Goal: Task Accomplishment & Management: Manage account settings

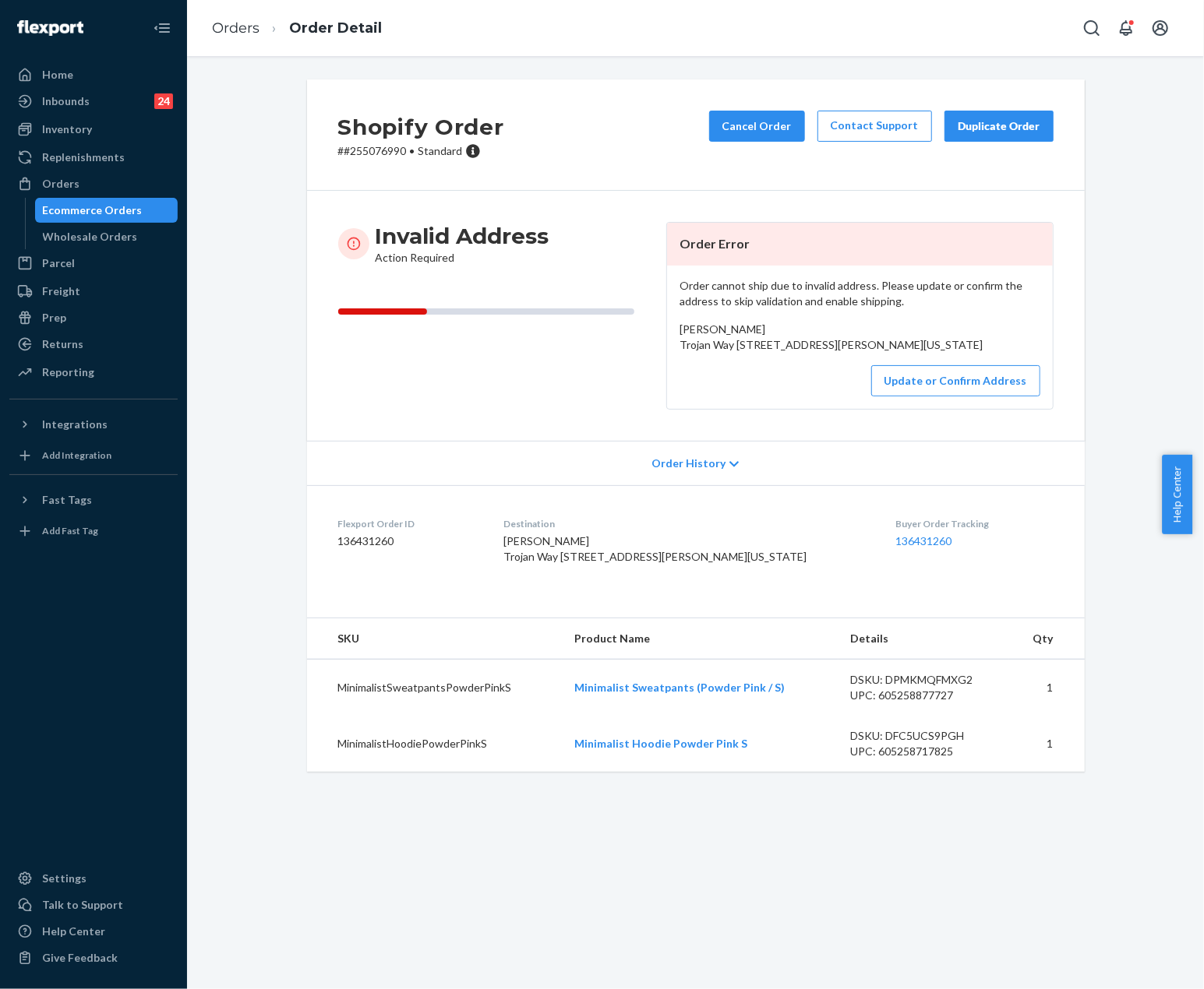
click at [73, 217] on div "Ecommerce Orders" at bounding box center [92, 210] width 100 height 16
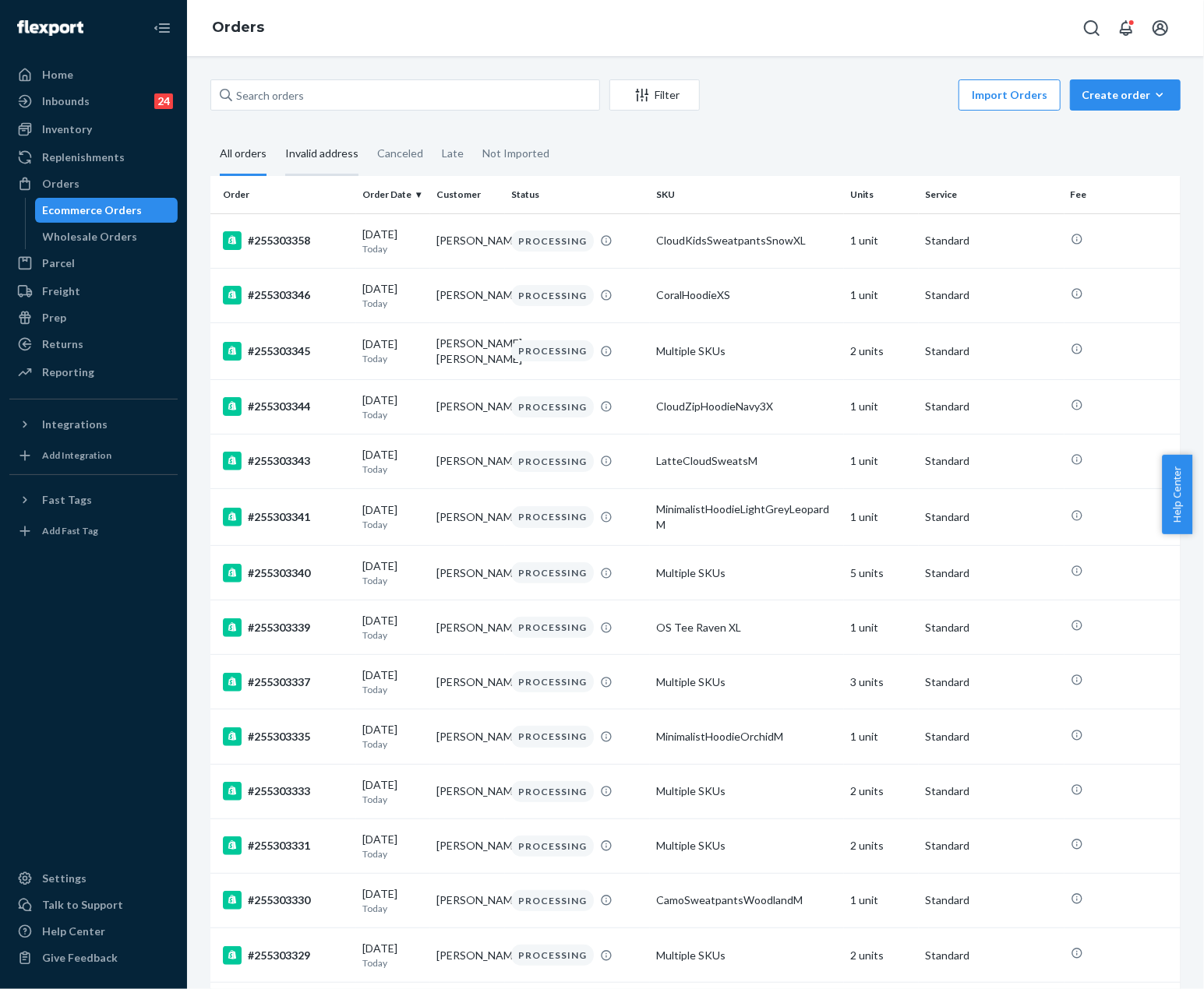
click at [336, 157] on div "Invalid address" at bounding box center [322, 154] width 73 height 43
click at [276, 133] on input "Invalid address" at bounding box center [276, 133] width 0 height 0
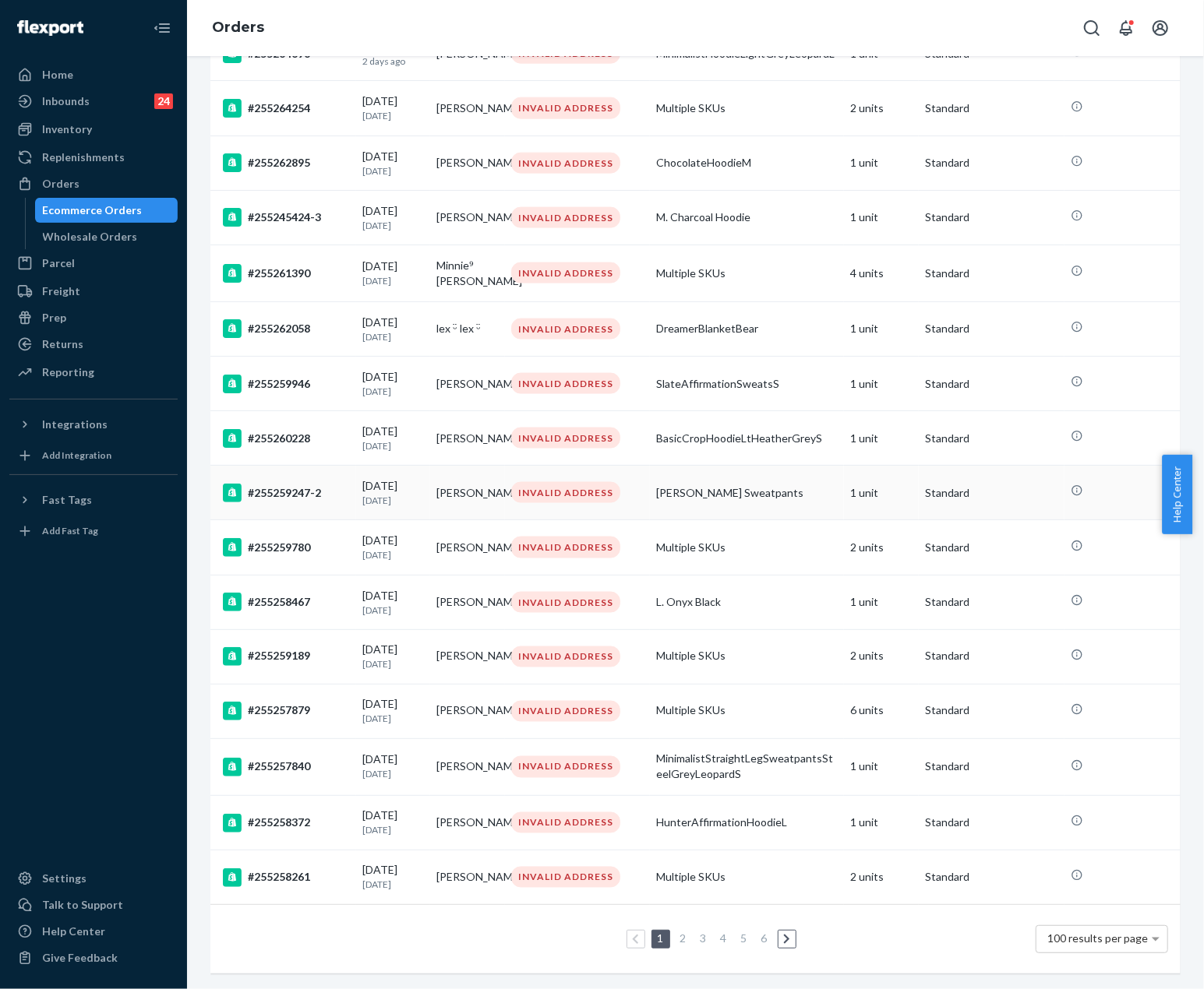
scroll to position [4943, 0]
click at [749, 930] on ul "1 2 3 4 5 6" at bounding box center [695, 939] width 207 height 19
click at [762, 933] on link "6" at bounding box center [764, 939] width 12 height 13
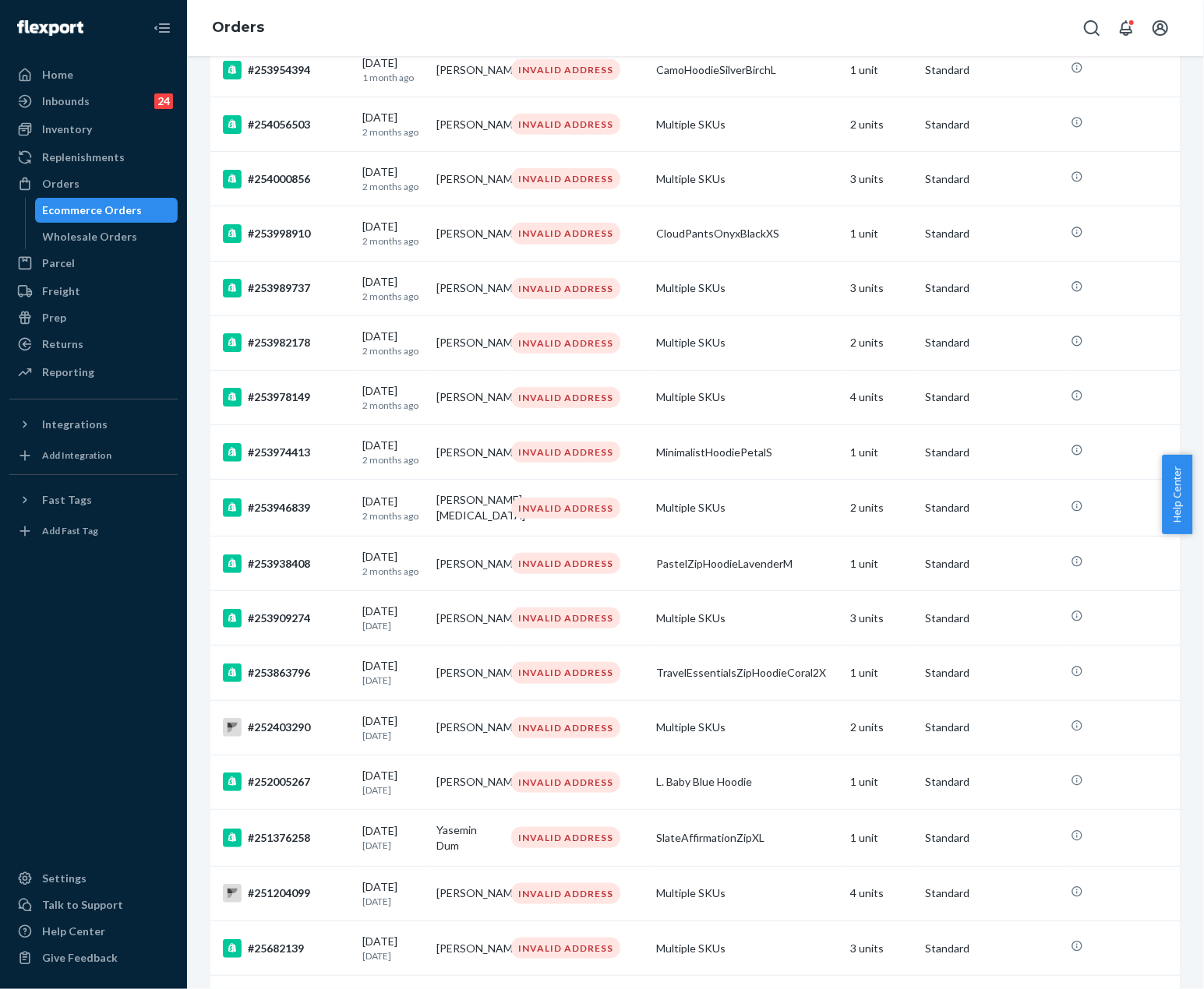
scroll to position [1114, 0]
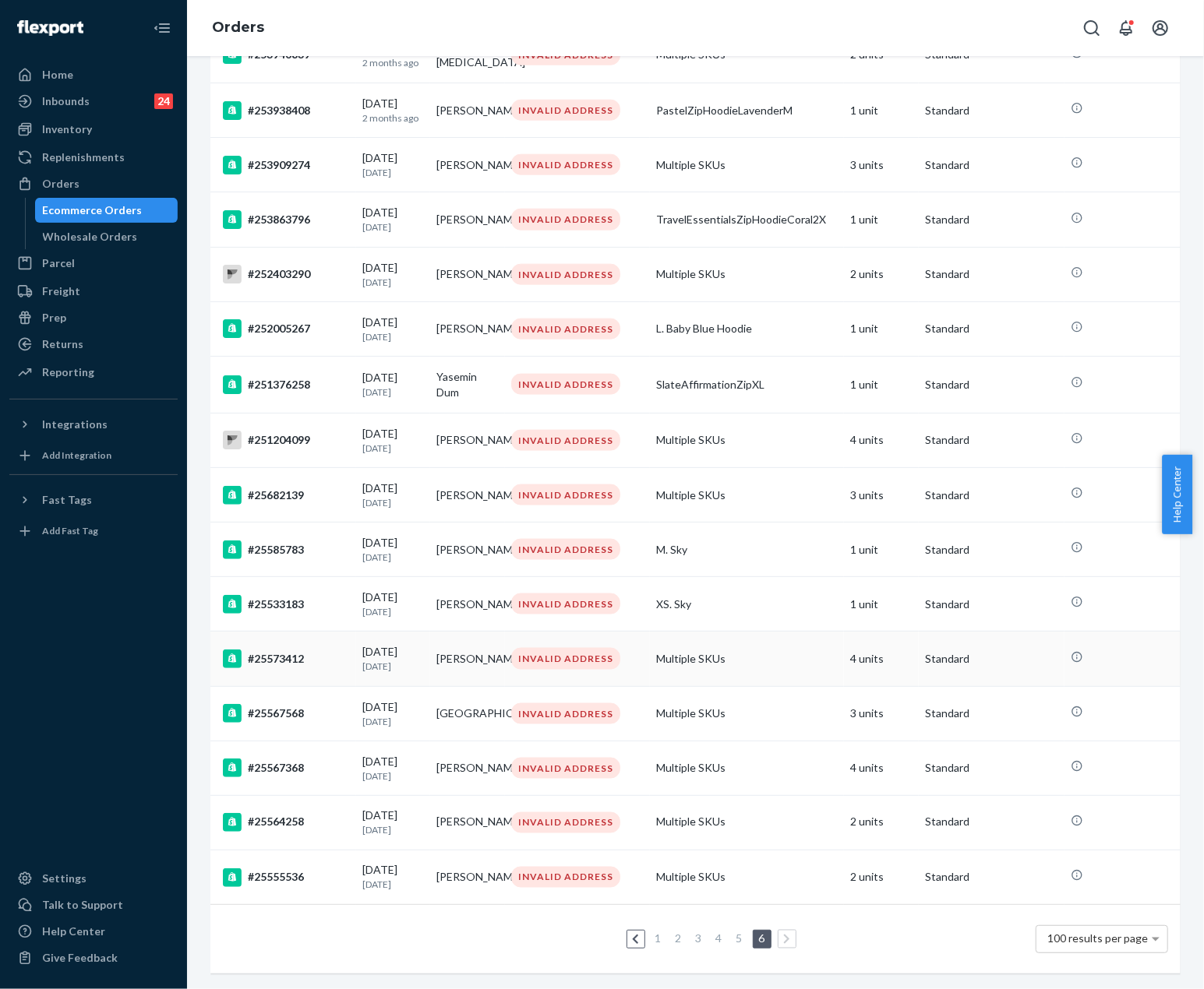
drag, startPoint x: 882, startPoint y: 401, endPoint x: 805, endPoint y: 635, distance: 246.3
click at [694, 933] on link "3" at bounding box center [699, 939] width 12 height 13
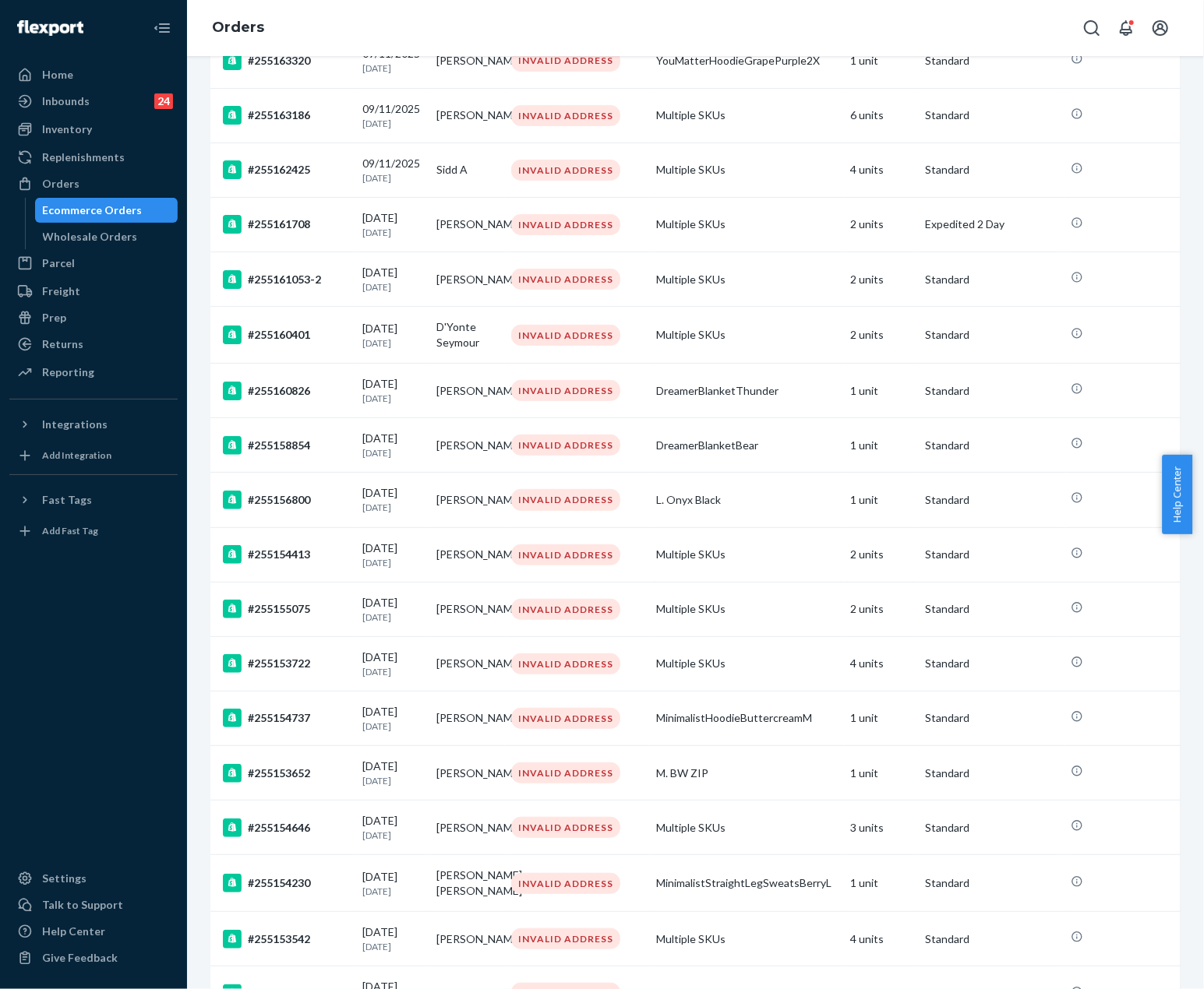
scroll to position [4931, 0]
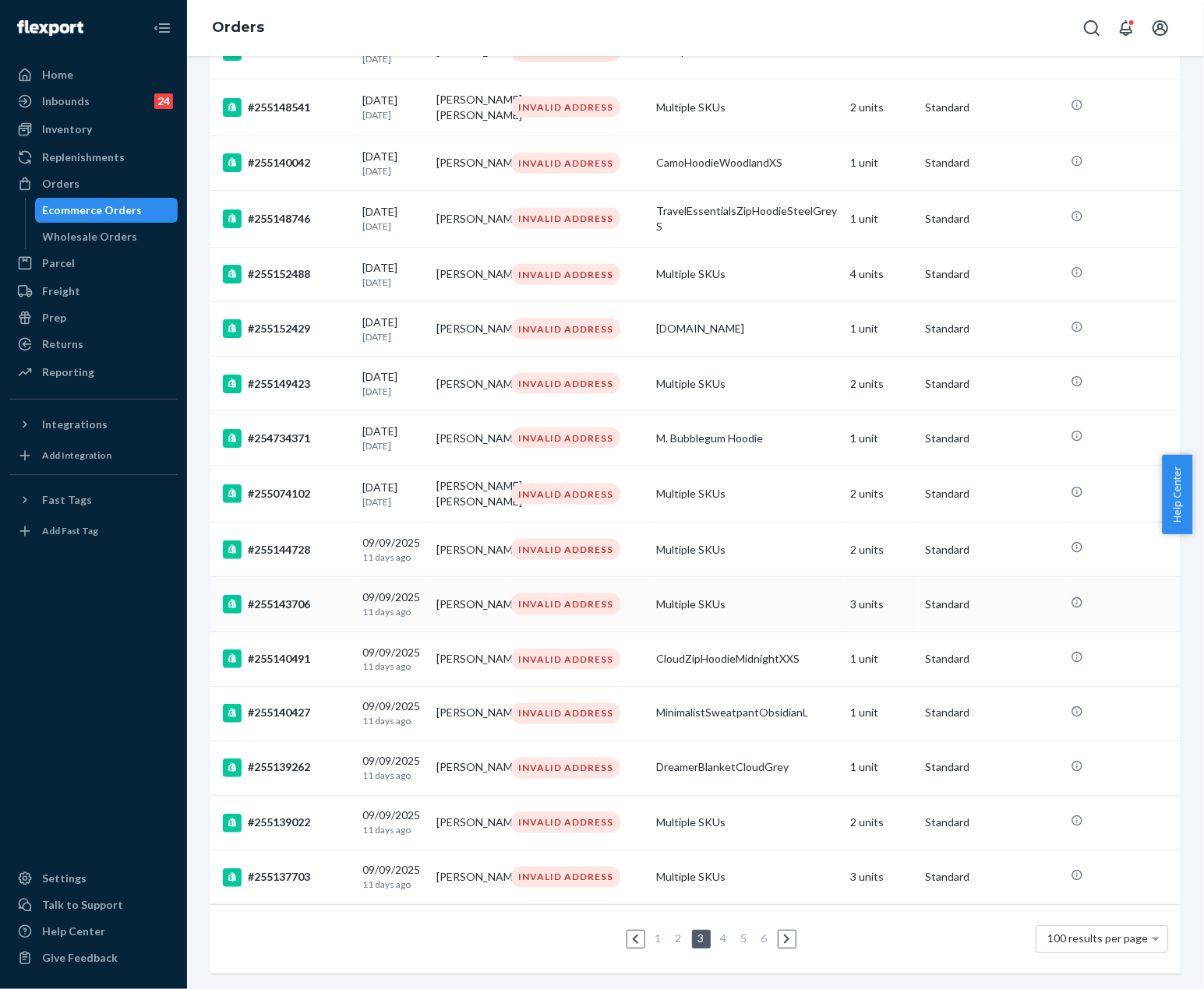
drag, startPoint x: 788, startPoint y: 127, endPoint x: 786, endPoint y: 606, distance: 479.0
click at [718, 933] on link "4" at bounding box center [724, 939] width 12 height 13
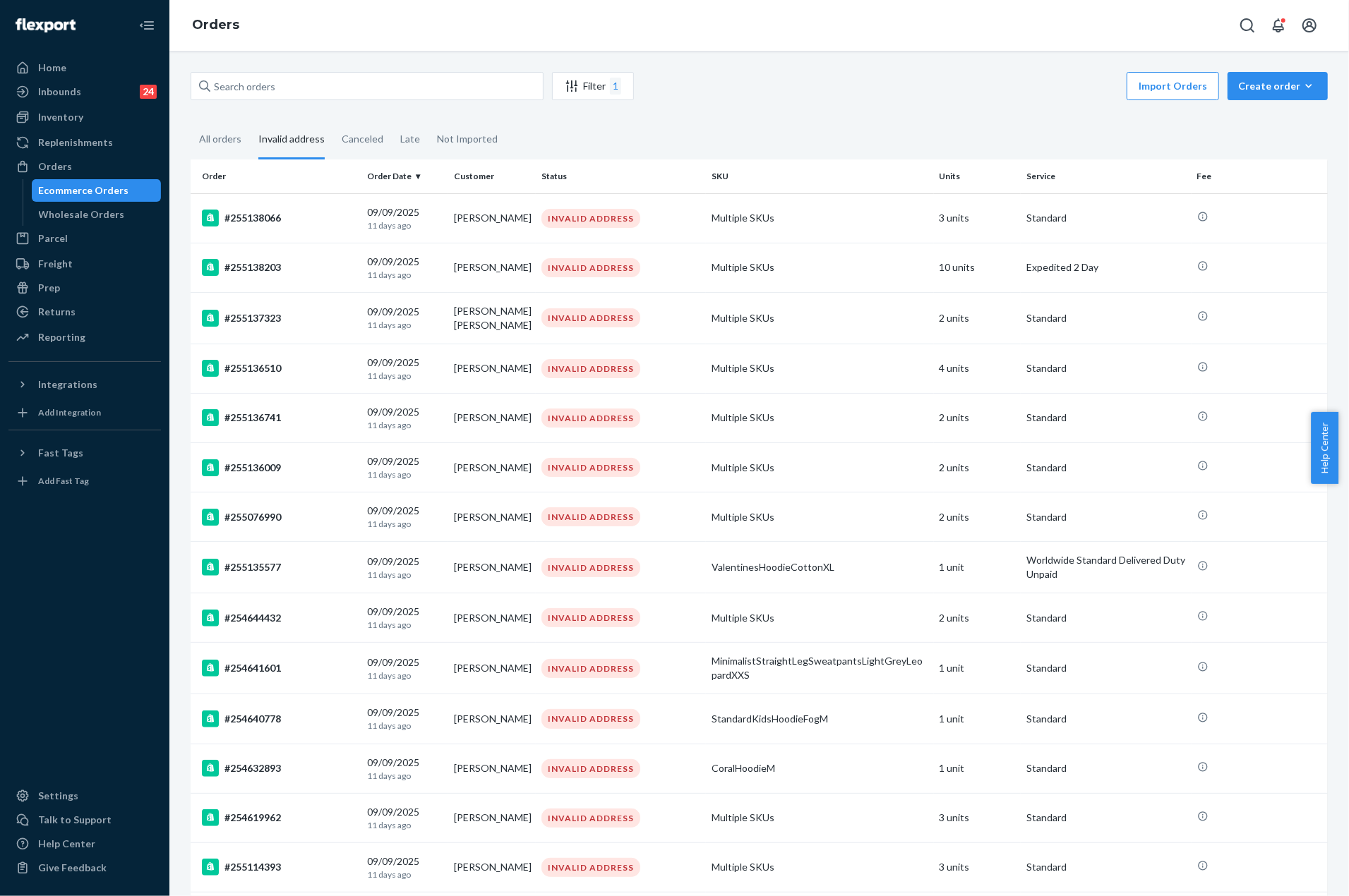
click at [109, 187] on div "Ecommerce Orders" at bounding box center [83, 191] width 91 height 14
click at [219, 145] on div "All orders" at bounding box center [221, 139] width 43 height 39
click at [191, 120] on input "All orders" at bounding box center [191, 120] width 0 height 0
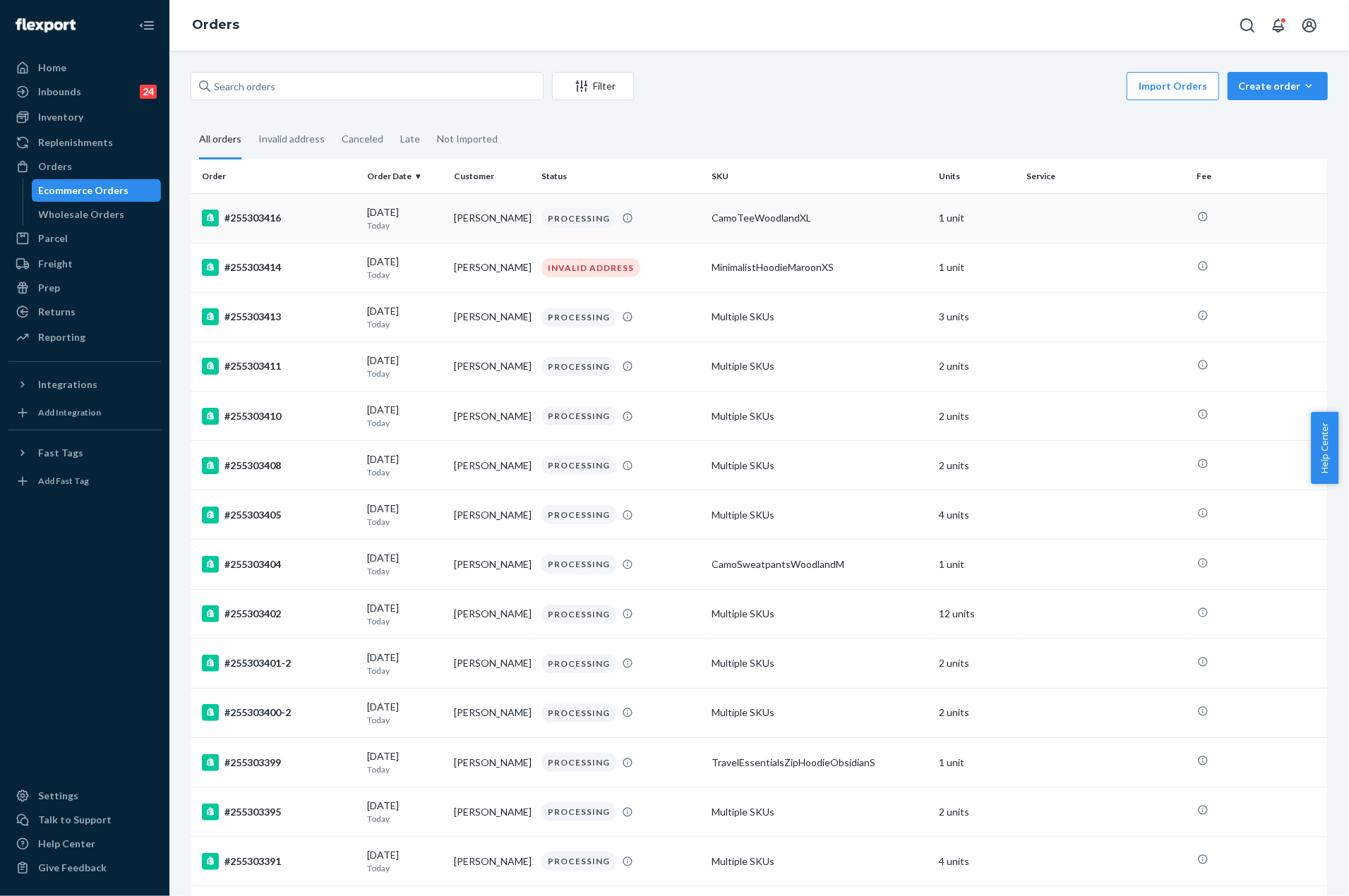
click at [383, 222] on p "Today" at bounding box center [405, 225] width 76 height 12
click at [280, 269] on div "#255303414" at bounding box center [278, 268] width 154 height 17
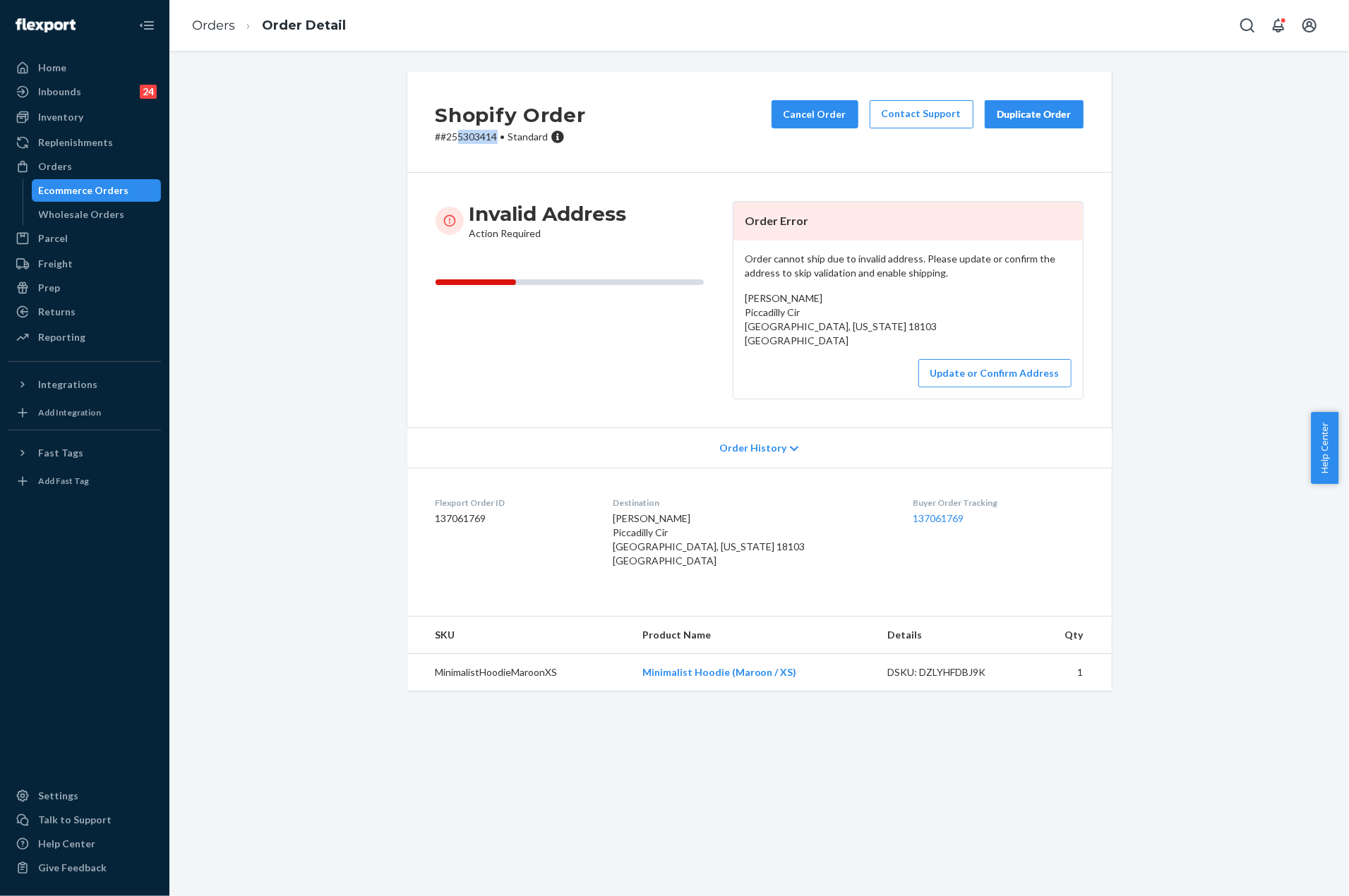
drag, startPoint x: 454, startPoint y: 139, endPoint x: 493, endPoint y: 138, distance: 39.0
click at [493, 138] on p "# #255303414 • Standard" at bounding box center [510, 137] width 150 height 14
copy p "5303414"
click at [119, 194] on div "Ecommerce Orders" at bounding box center [83, 191] width 91 height 14
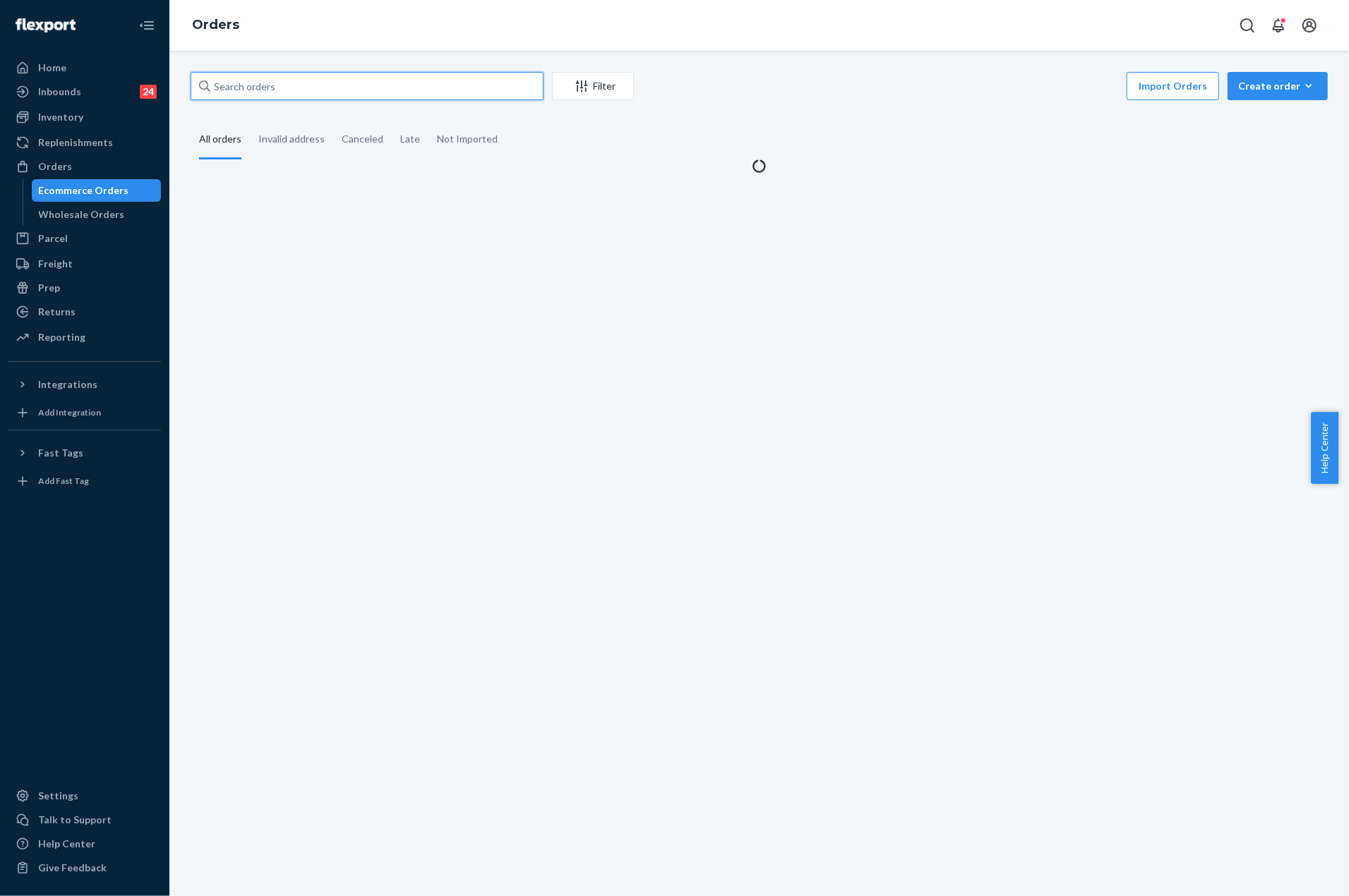
click at [233, 91] on input "text" at bounding box center [367, 86] width 353 height 28
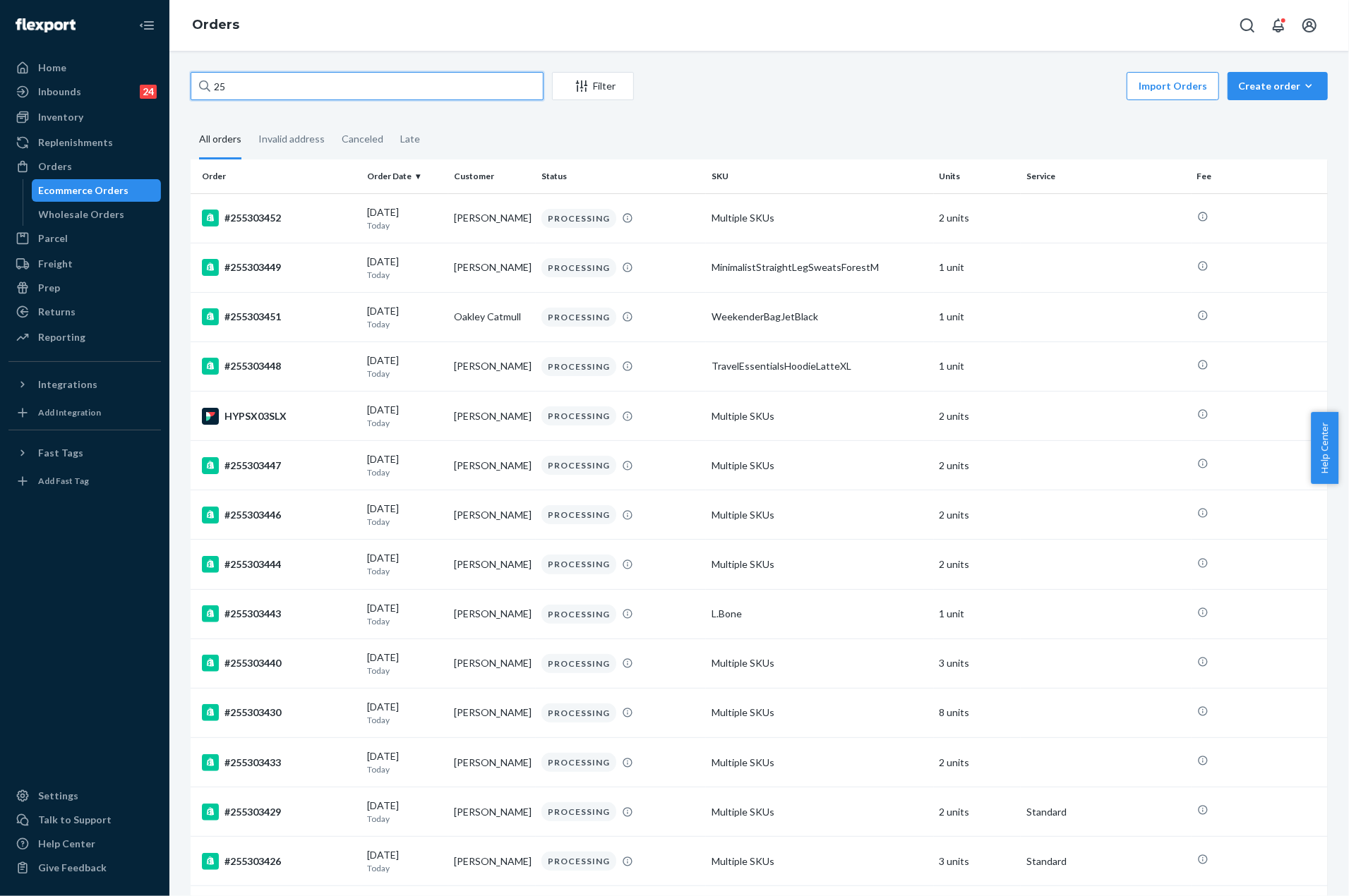
paste input "5302285"
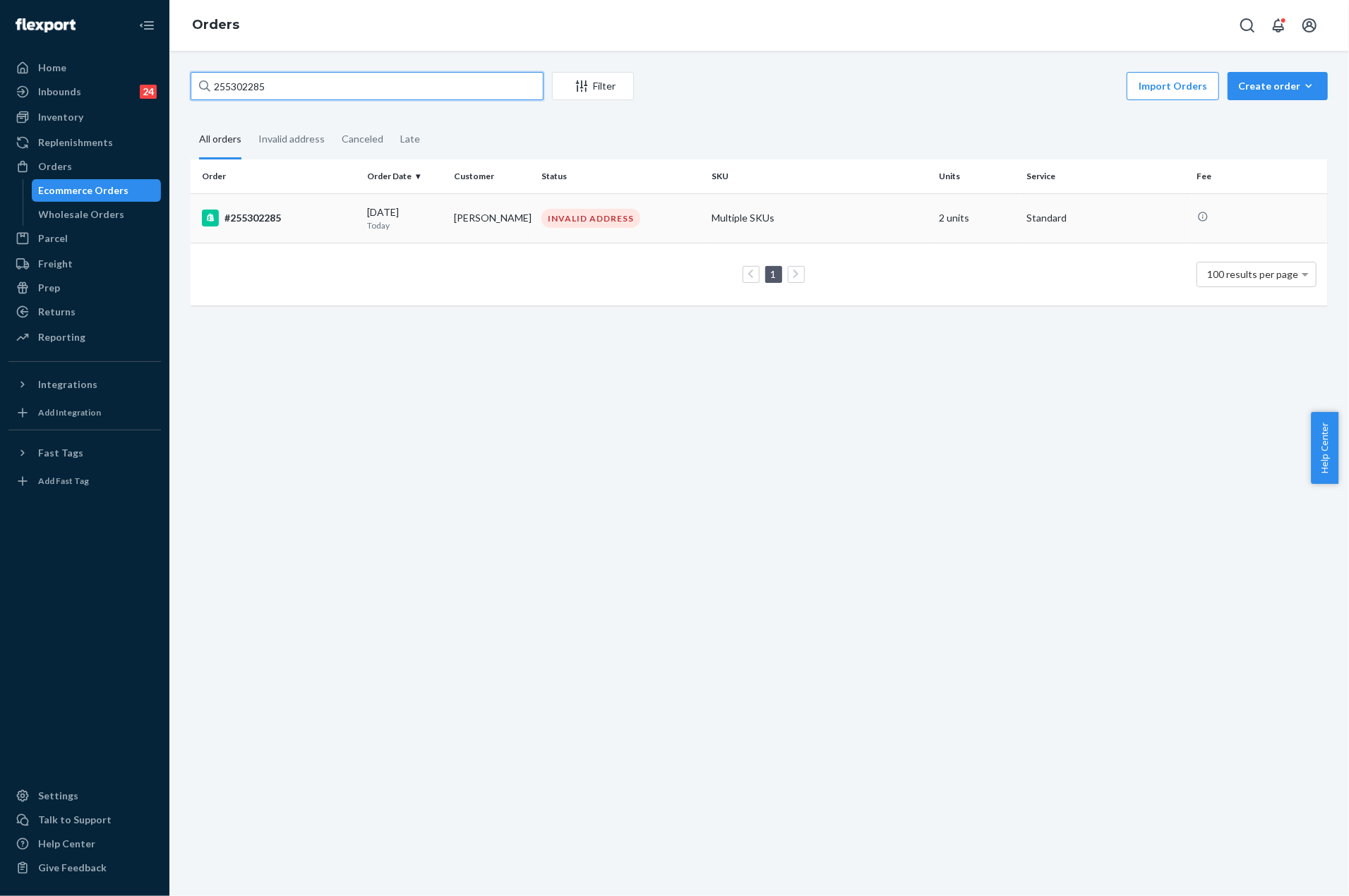
type input "255302285"
click at [257, 222] on div "#255302285" at bounding box center [278, 218] width 154 height 17
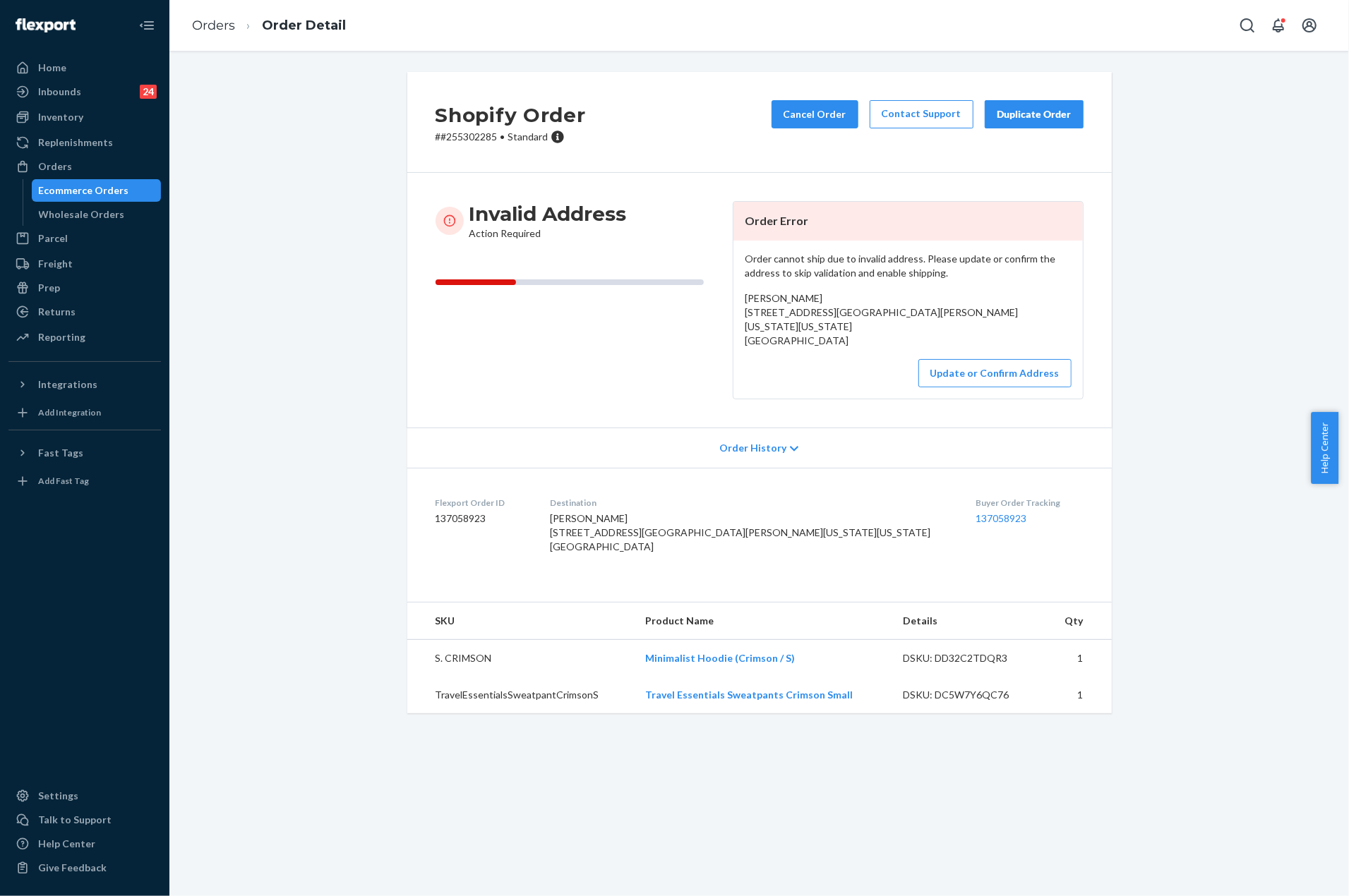
click at [617, 383] on div "Invalid Address Action Required" at bounding box center [578, 300] width 286 height 198
click at [108, 195] on div "Ecommerce Orders" at bounding box center [83, 191] width 91 height 14
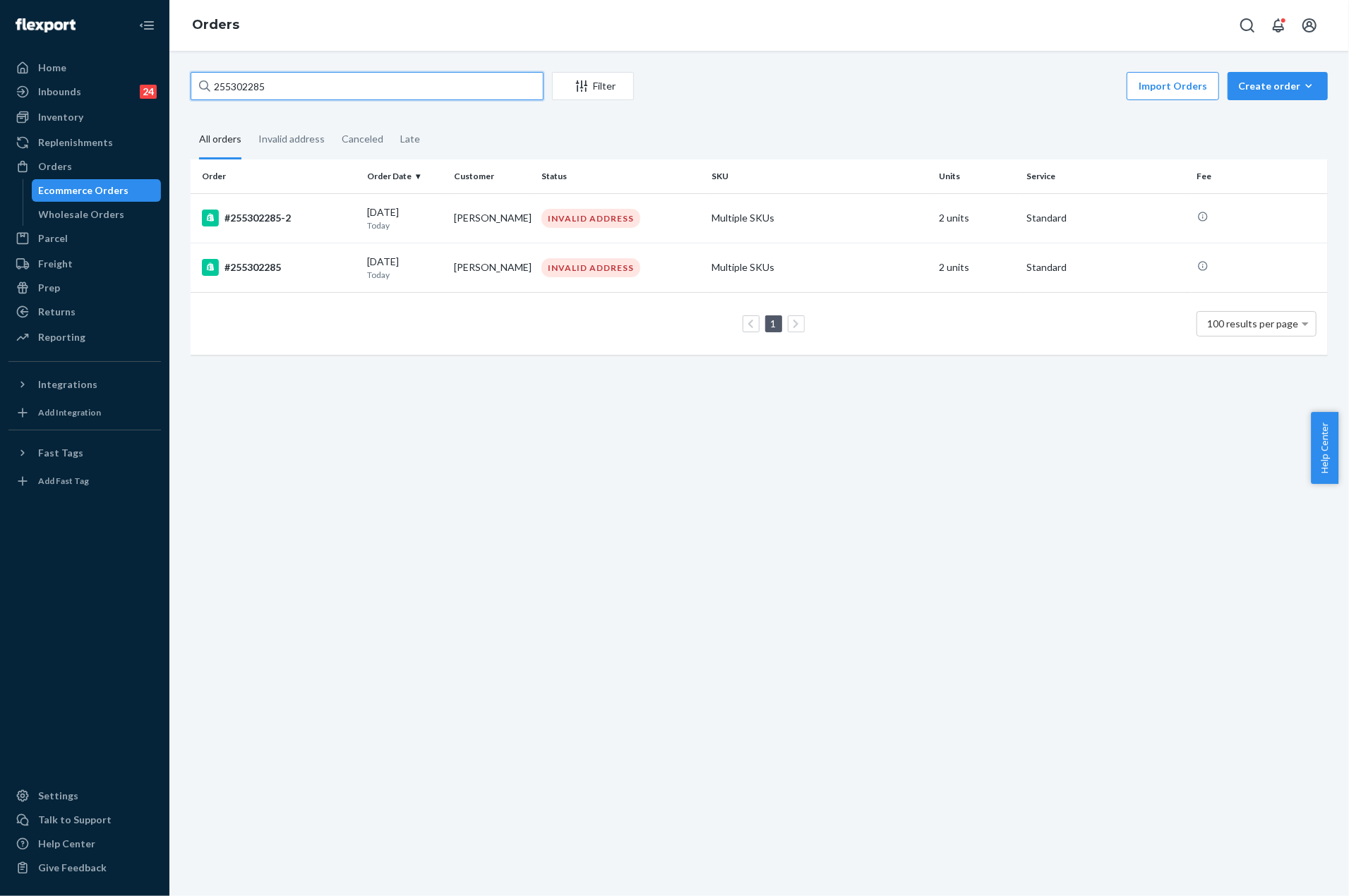
click at [419, 92] on input "255302285" at bounding box center [367, 86] width 353 height 28
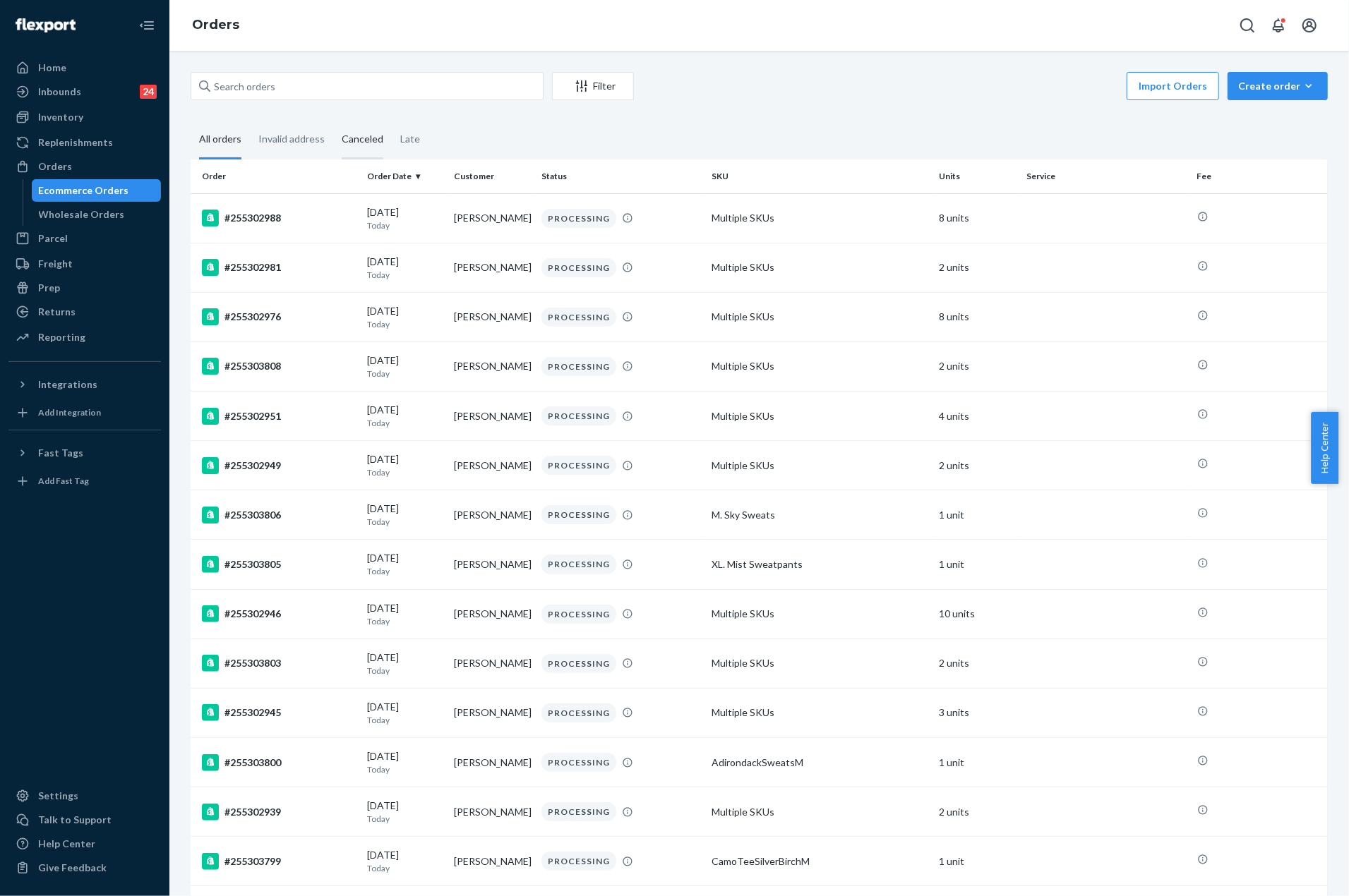
click at [358, 139] on div "Canceled" at bounding box center [362, 139] width 42 height 39
click at [333, 120] on input "Canceled" at bounding box center [333, 120] width 0 height 0
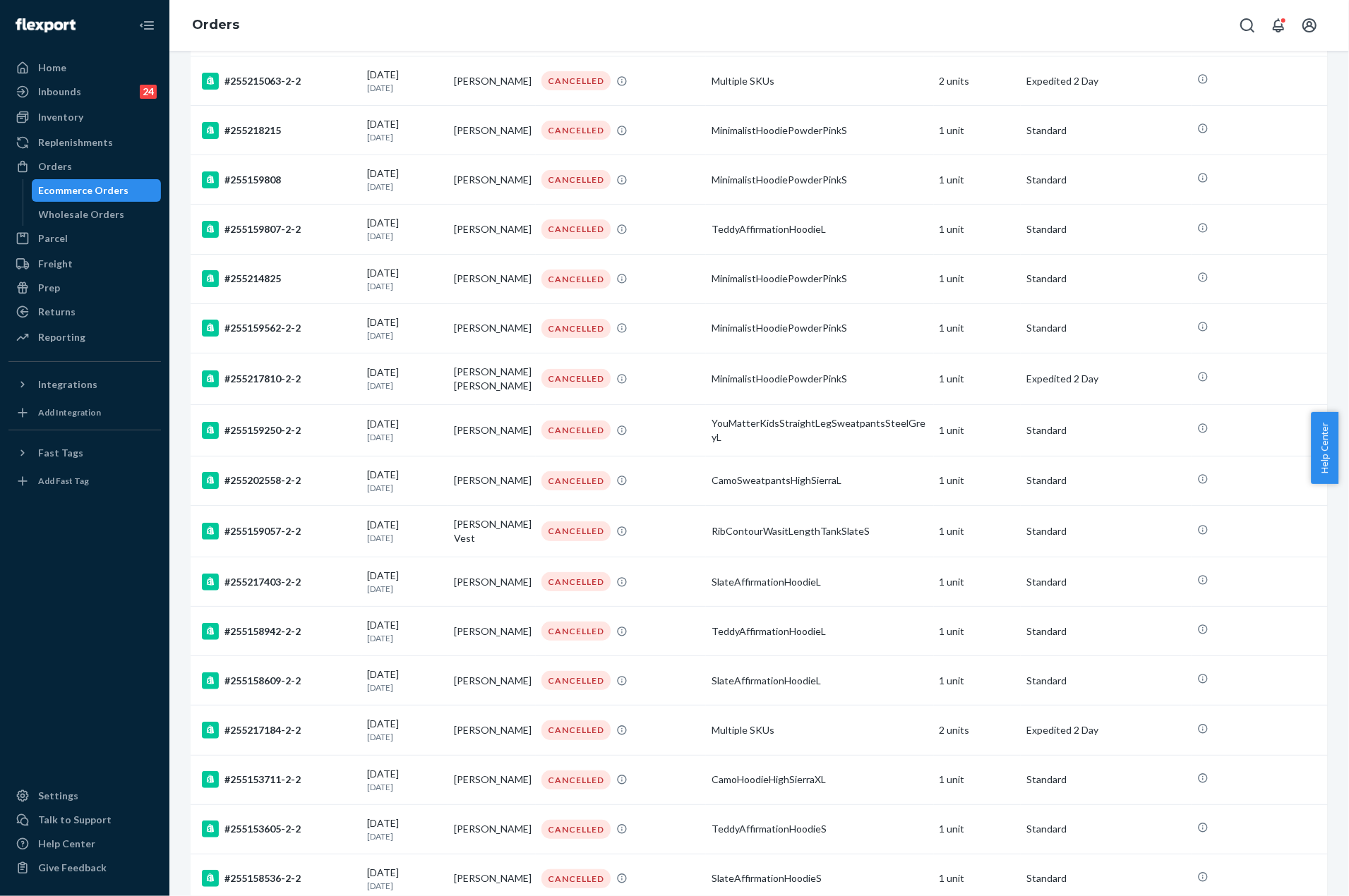
scroll to position [4338, 0]
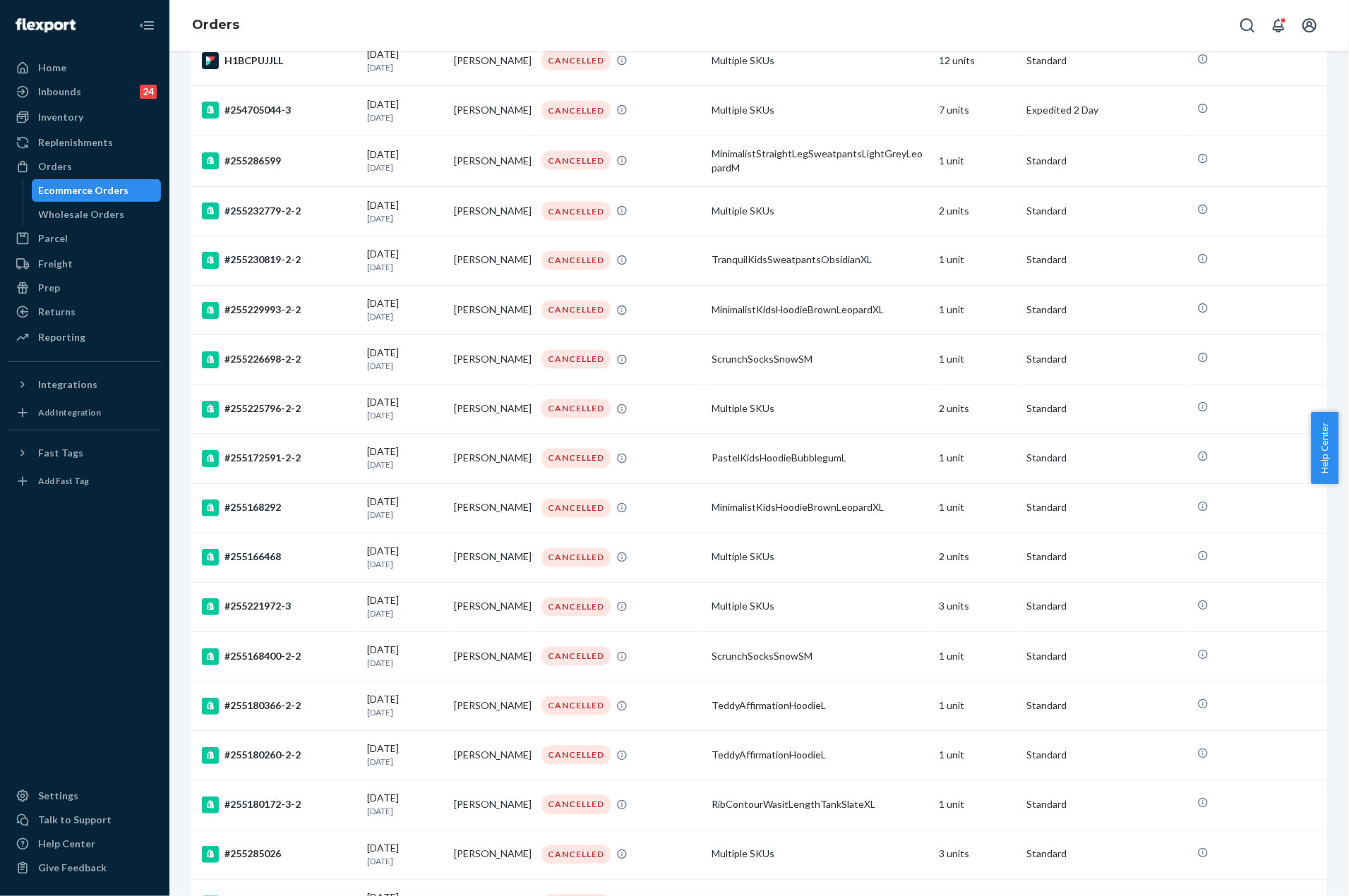
drag, startPoint x: 958, startPoint y: 815, endPoint x: 871, endPoint y: 334, distance: 488.8
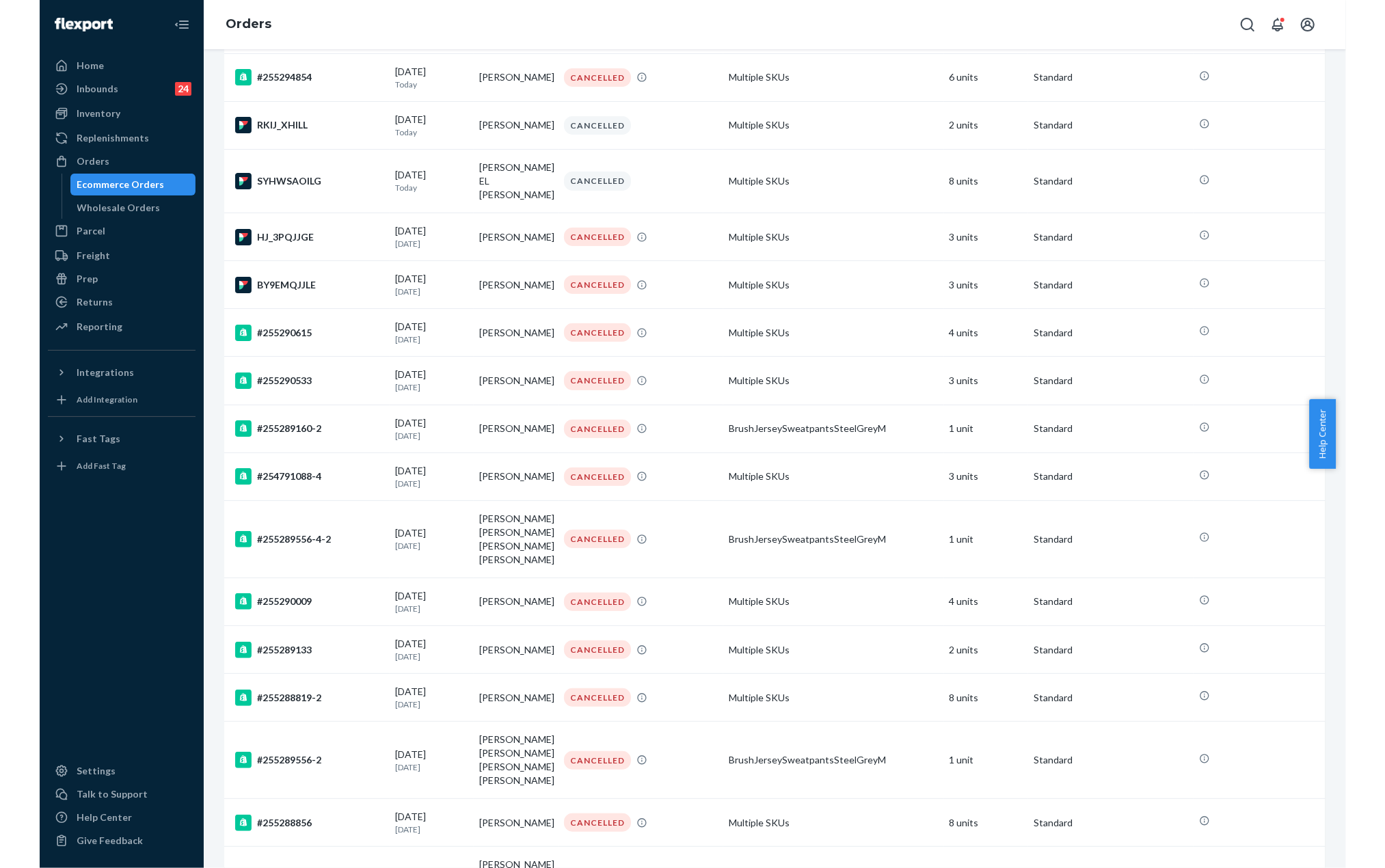
scroll to position [0, 0]
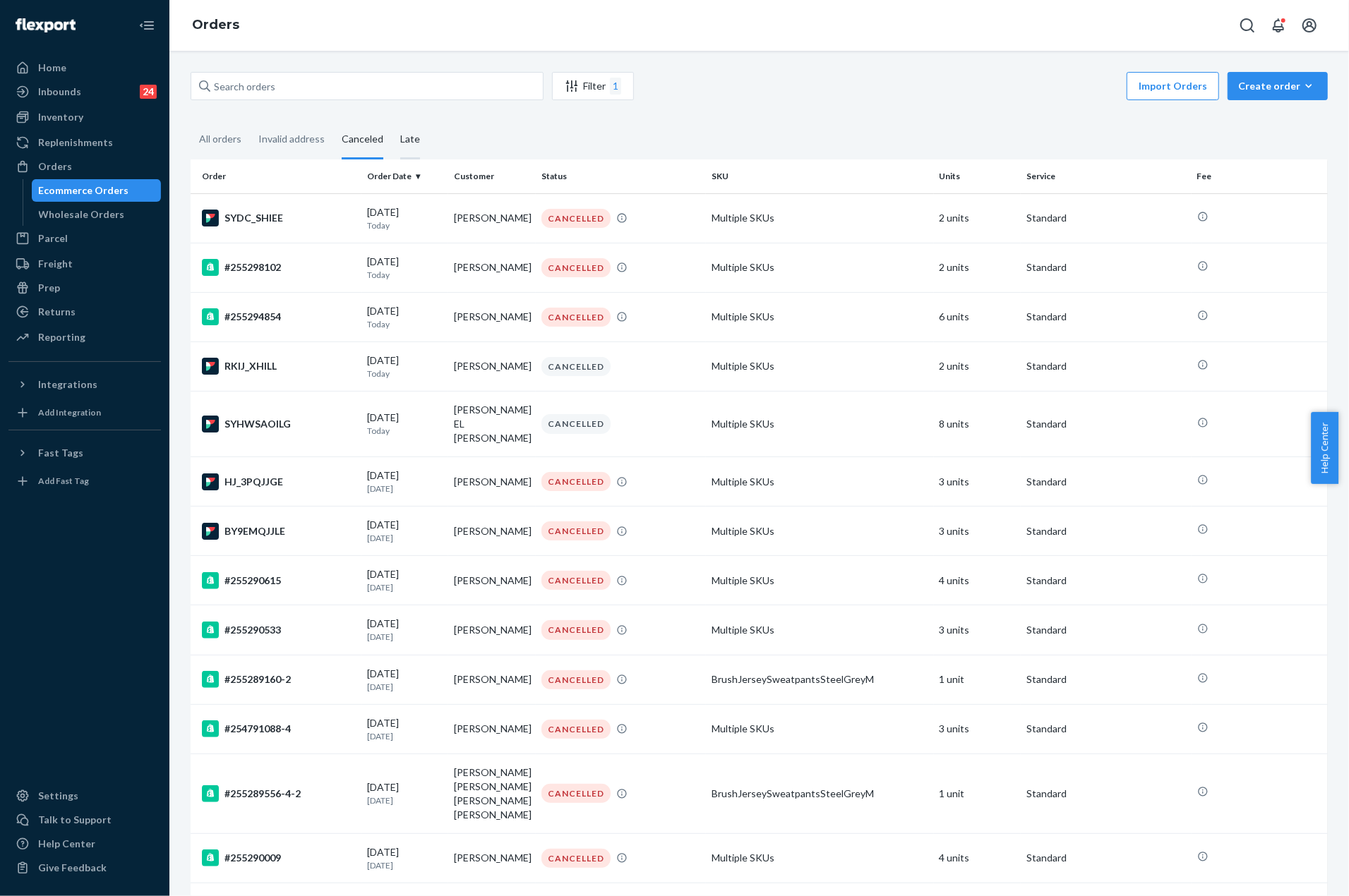
drag, startPoint x: 399, startPoint y: 596, endPoint x: 395, endPoint y: 147, distance: 449.0
click at [300, 132] on div "Invalid address" at bounding box center [291, 139] width 66 height 39
click at [250, 120] on input "Invalid address" at bounding box center [250, 120] width 0 height 0
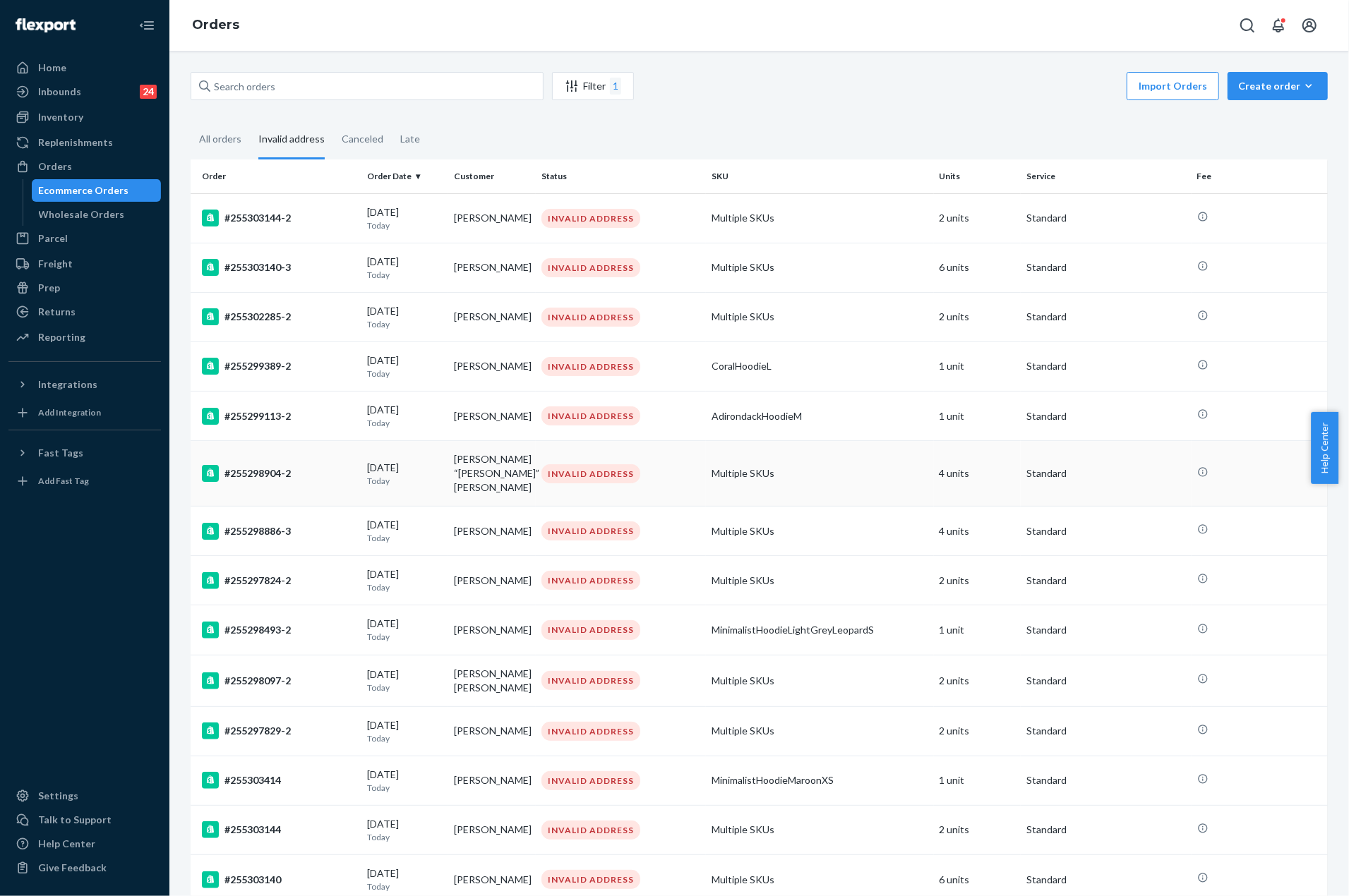
click at [436, 485] on td "[DATE] [DATE]" at bounding box center [405, 473] width 87 height 65
click at [481, 131] on fieldset "All orders Invalid address Canceled Late" at bounding box center [759, 139] width 1137 height 39
click at [258, 83] on input "text" at bounding box center [367, 86] width 353 height 28
click at [249, 219] on div "#255303144-2" at bounding box center [278, 218] width 154 height 17
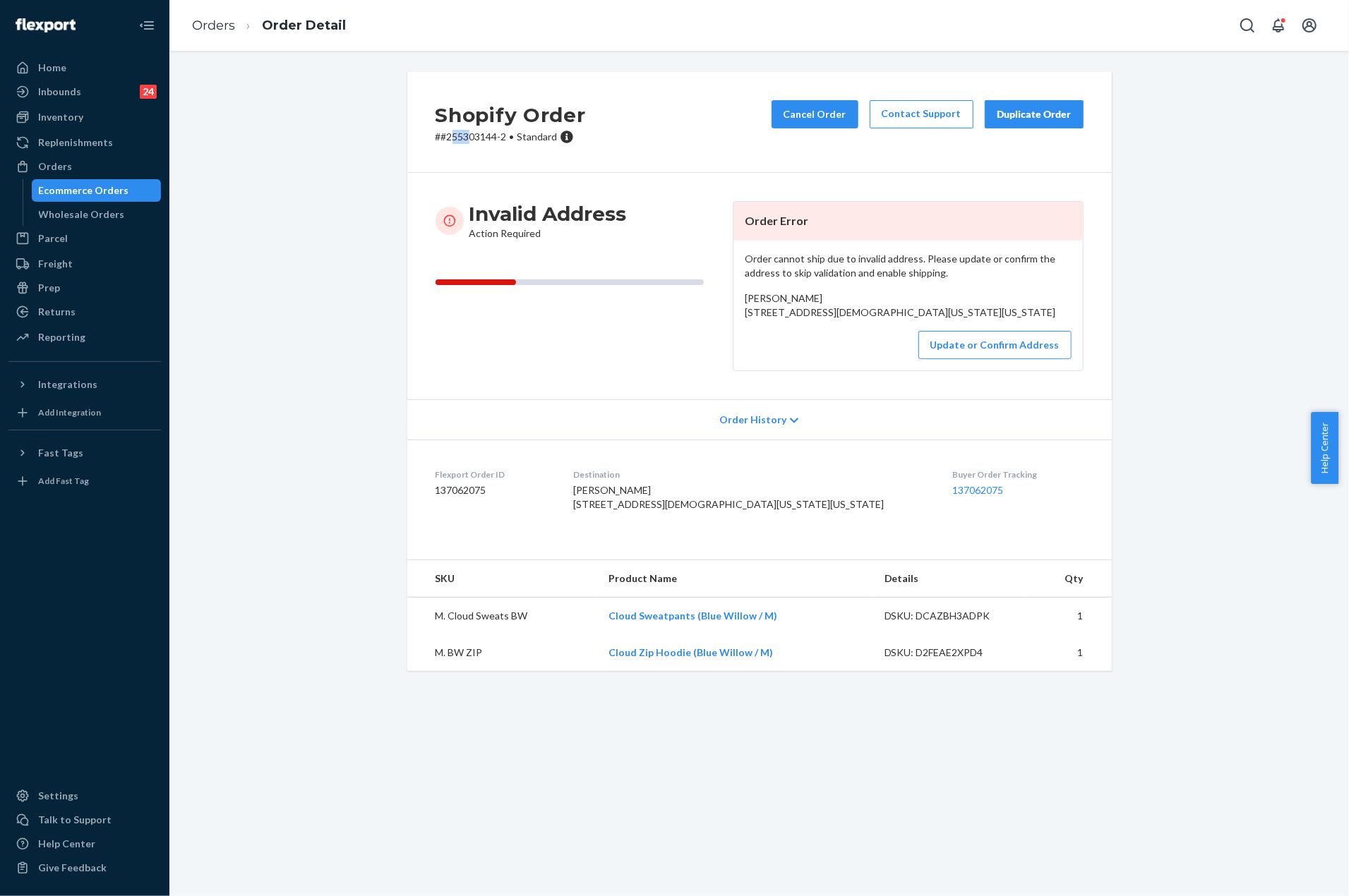
drag, startPoint x: 447, startPoint y: 135, endPoint x: 461, endPoint y: 135, distance: 14.0
click at [461, 135] on p "# #255303144-2 • Standard" at bounding box center [510, 137] width 150 height 14
drag, startPoint x: 441, startPoint y: 135, endPoint x: 491, endPoint y: 141, distance: 50.4
click at [491, 141] on p "# #255303144-2 • Standard" at bounding box center [510, 137] width 150 height 14
copy p "255303144"
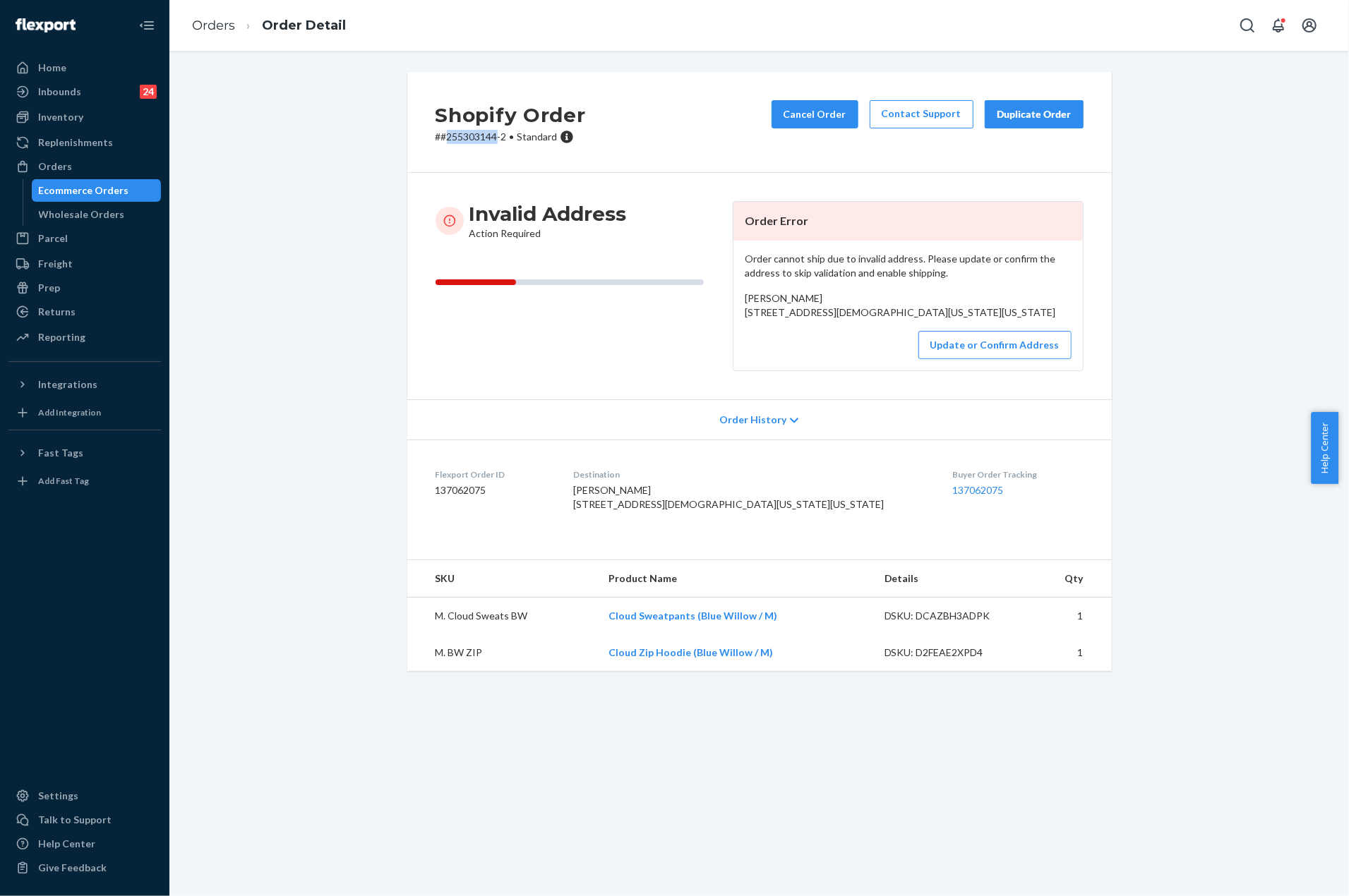
click at [96, 187] on div "Ecommerce Orders" at bounding box center [83, 191] width 91 height 14
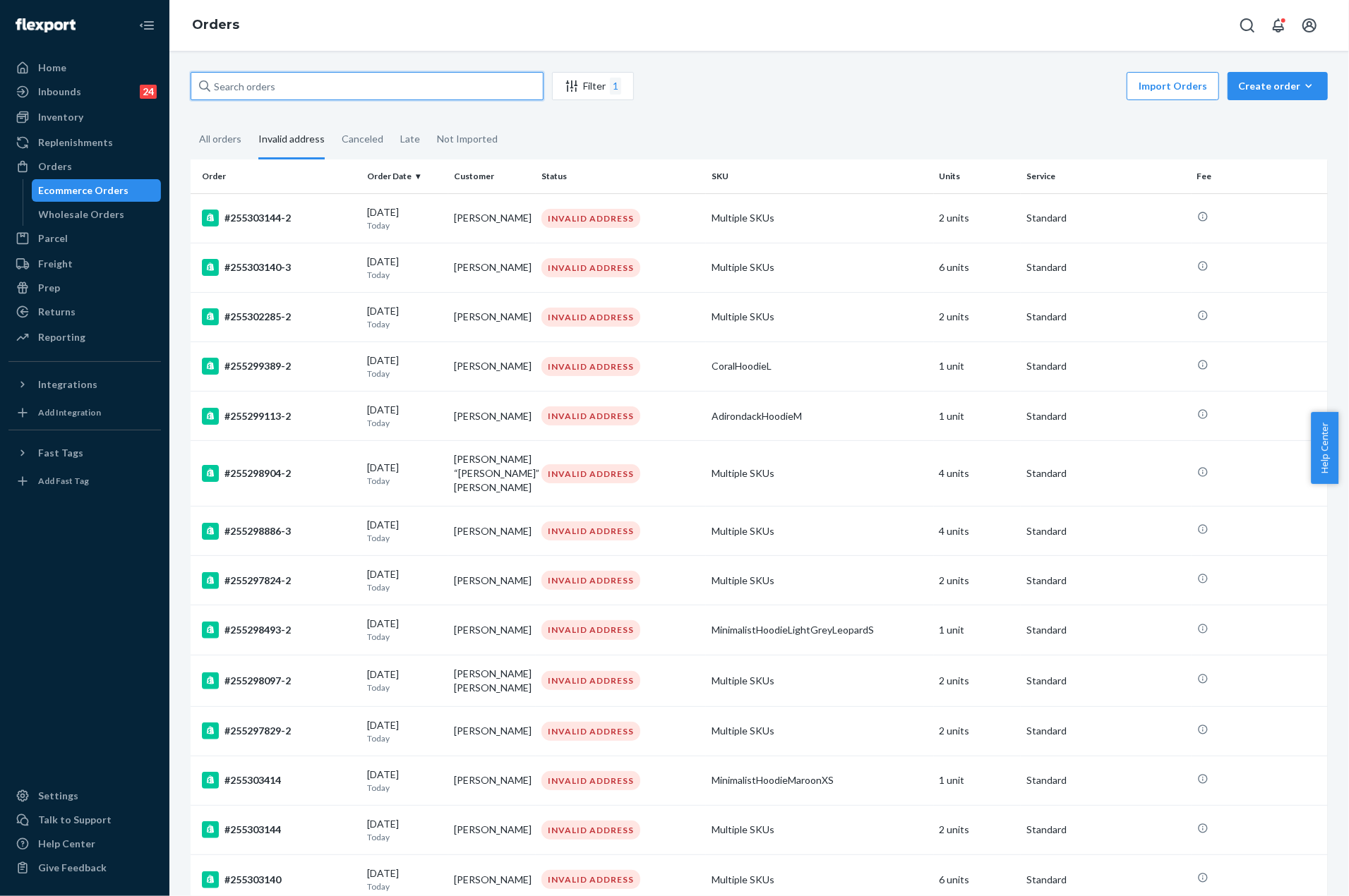
click at [327, 84] on input "text" at bounding box center [367, 86] width 353 height 28
paste input "255303144"
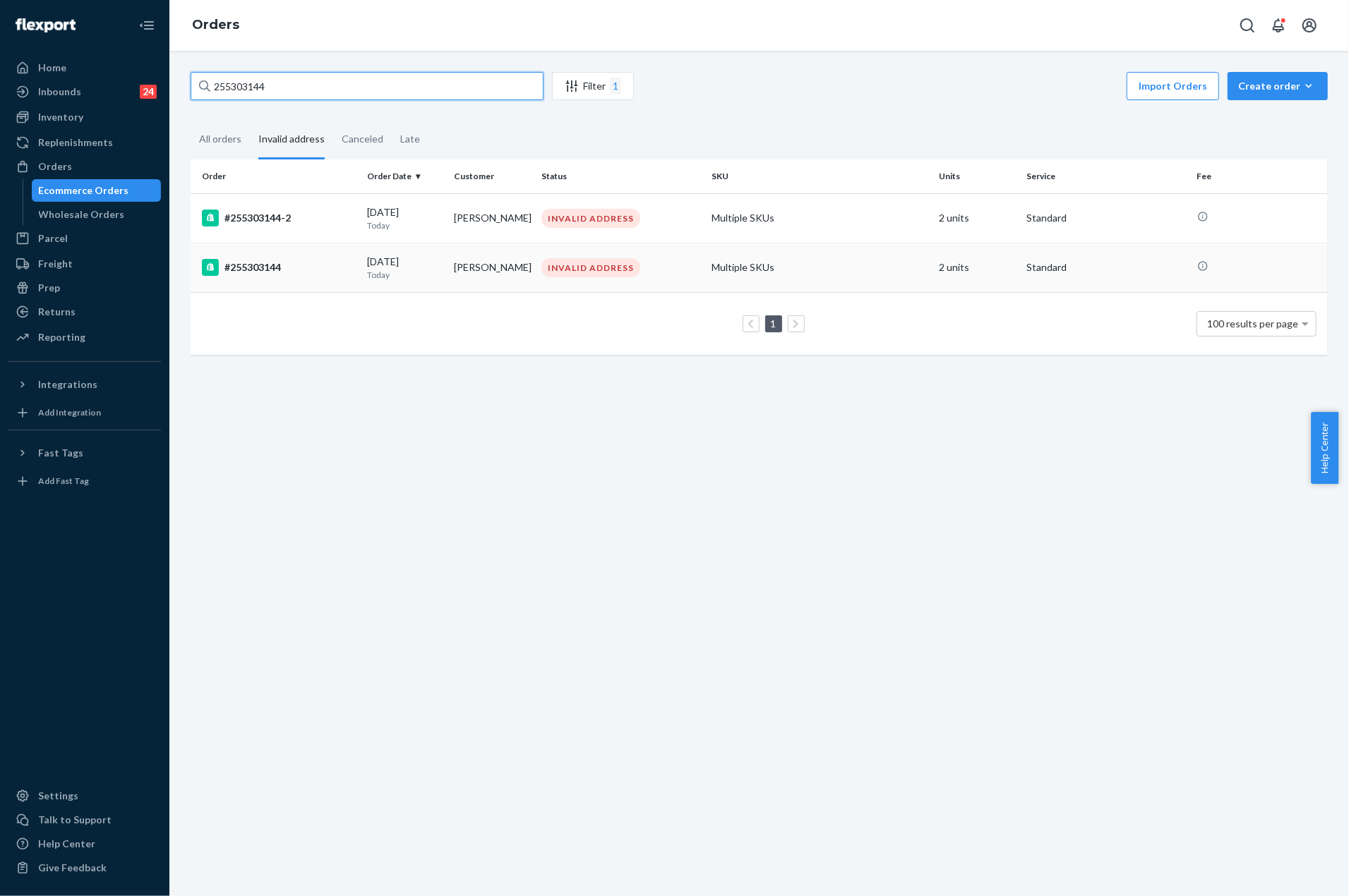
type input "255303144"
click at [252, 276] on div "#255303144" at bounding box center [278, 268] width 154 height 17
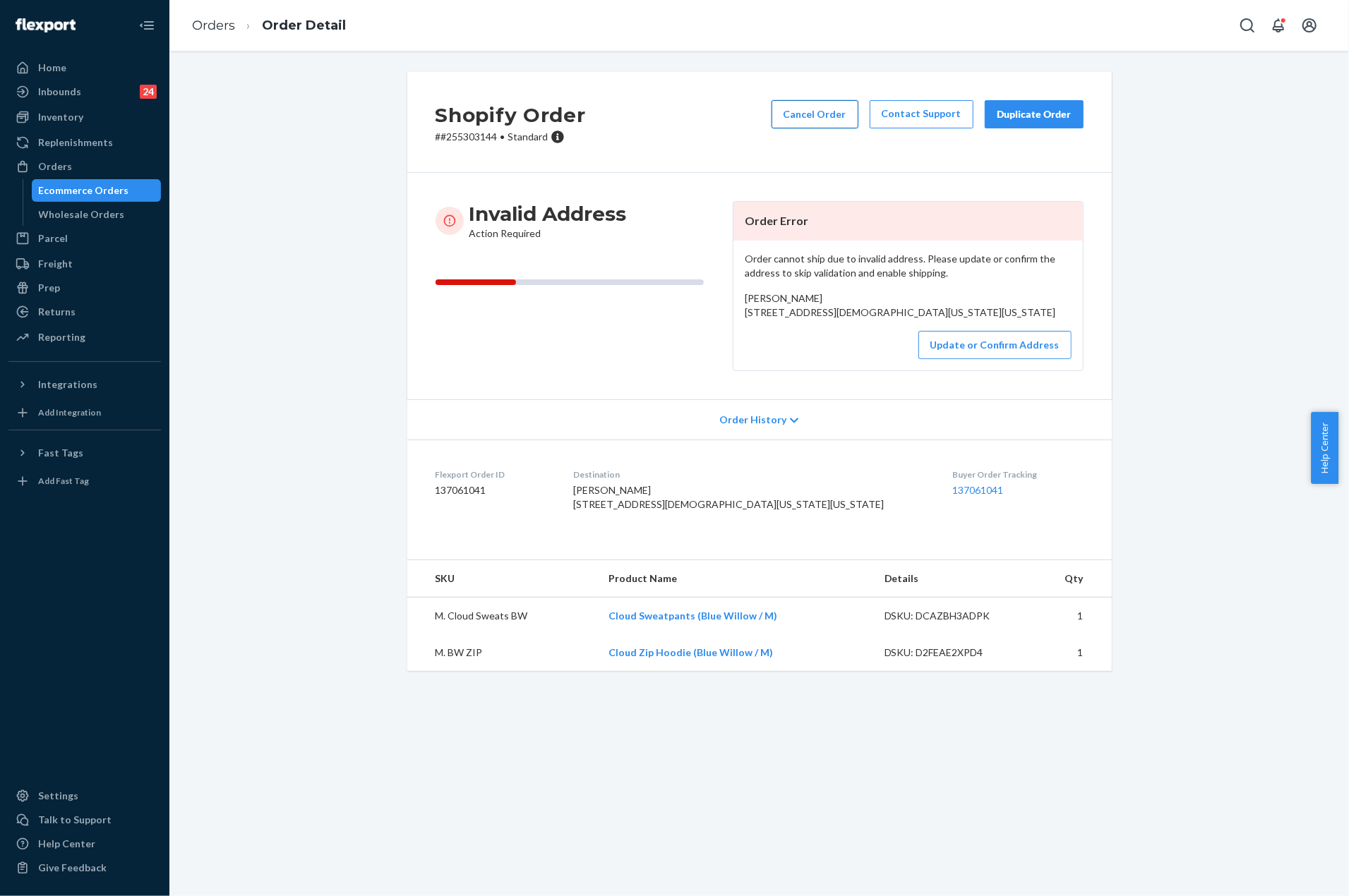
click at [821, 116] on button "Cancel Order" at bounding box center [815, 114] width 87 height 28
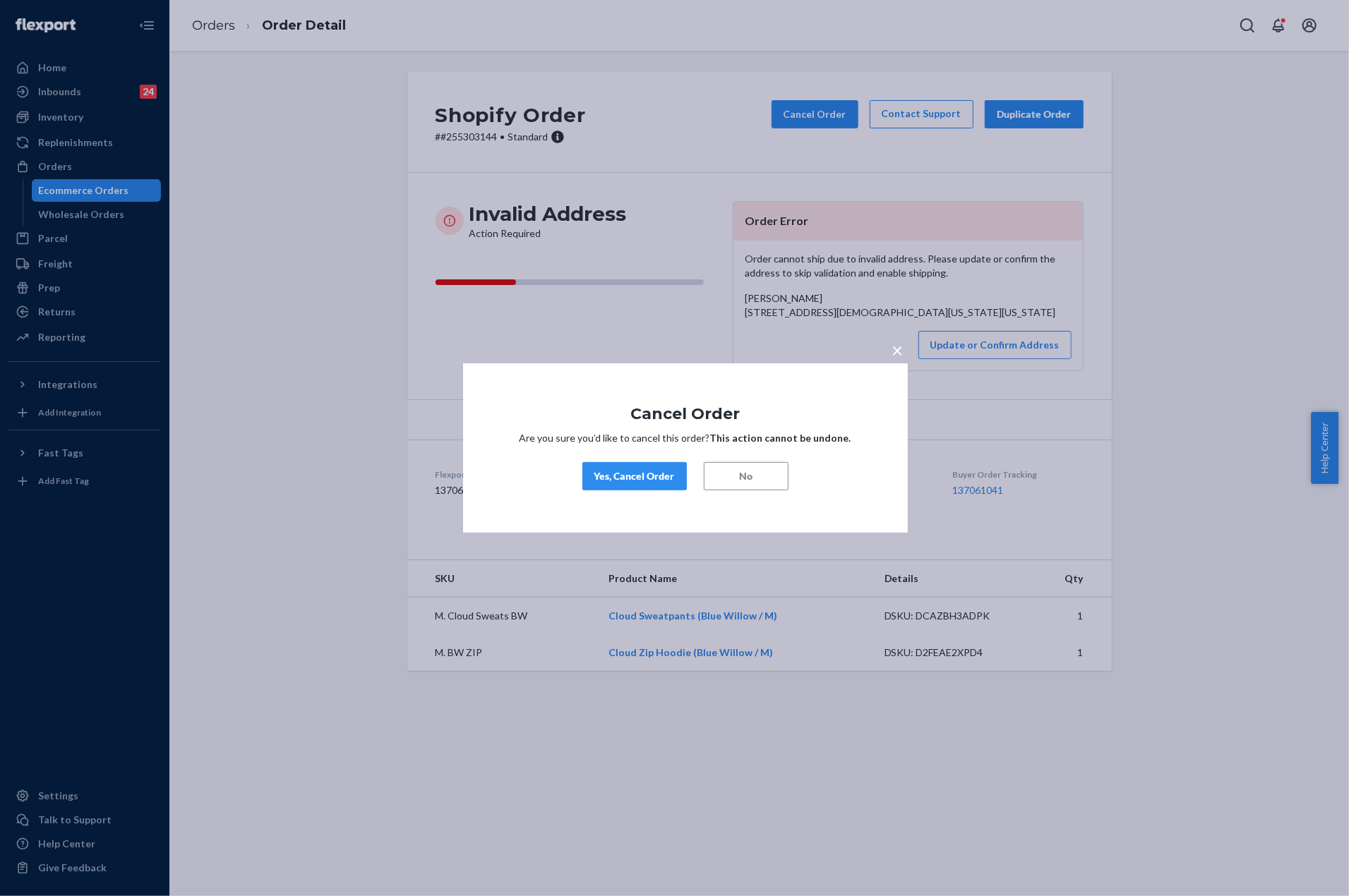
click at [638, 480] on div "Yes, Cancel Order" at bounding box center [635, 476] width 80 height 14
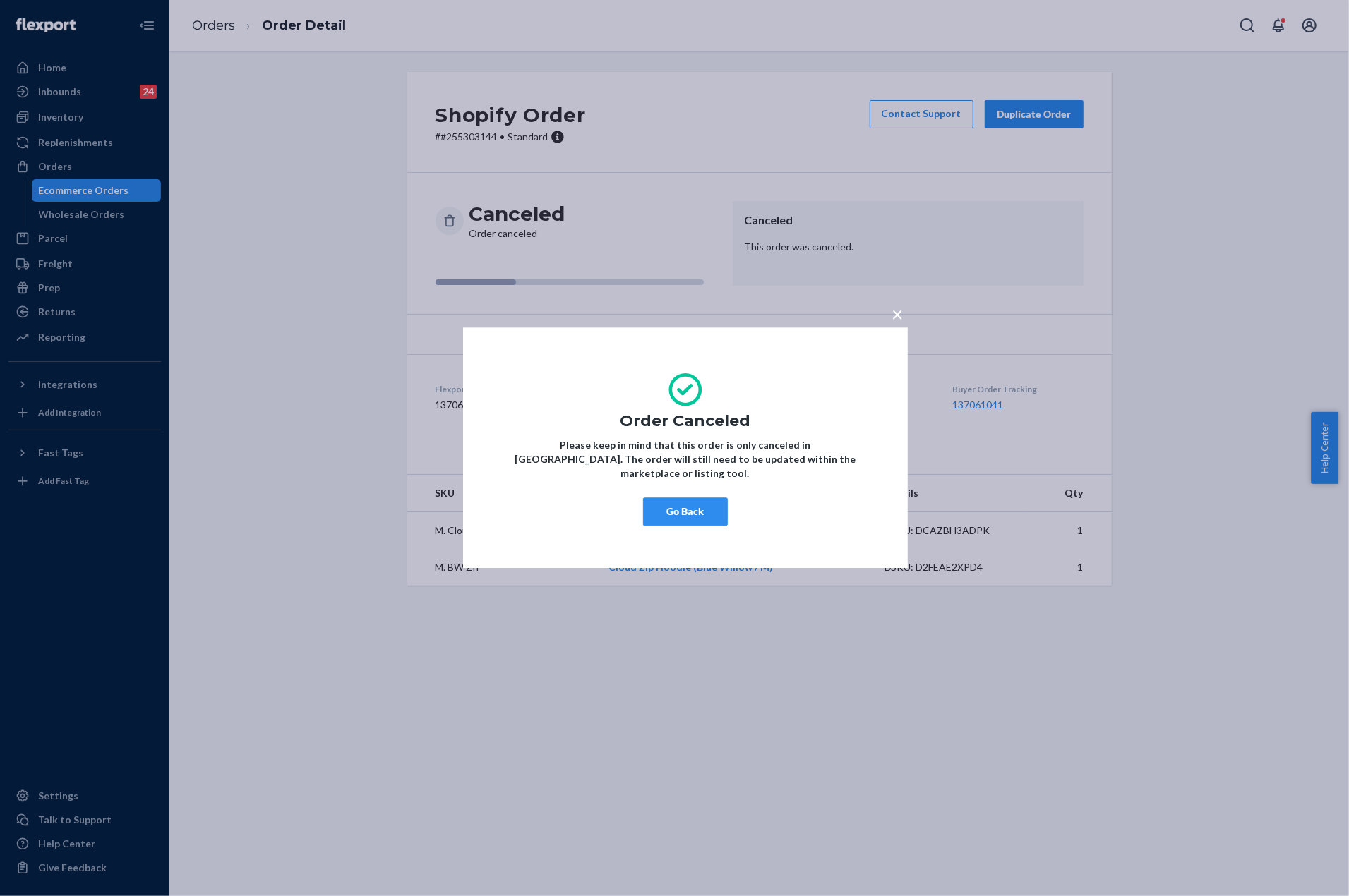
click at [699, 504] on button "Go Back" at bounding box center [686, 513] width 85 height 28
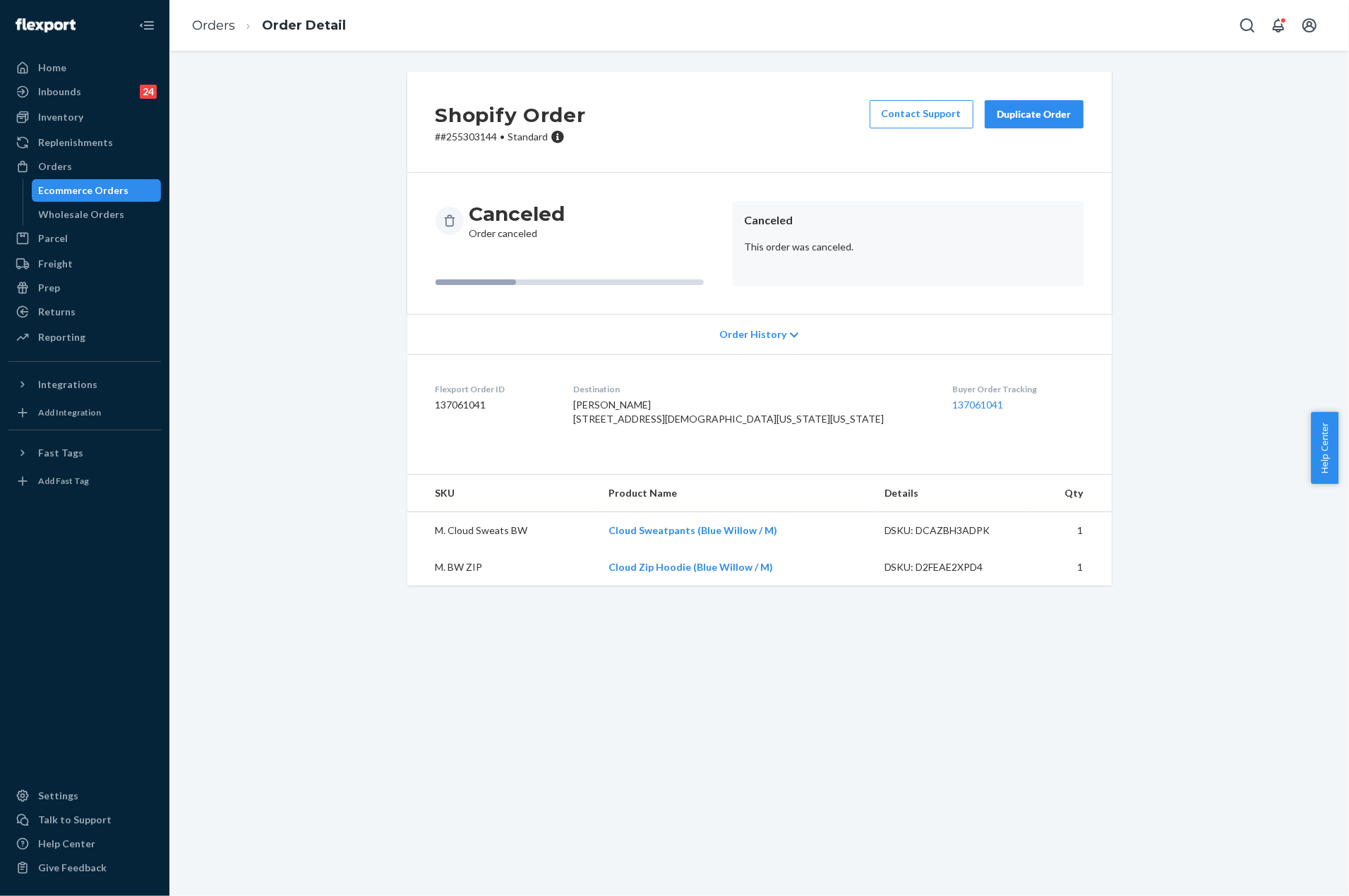
click at [76, 187] on div "Ecommerce Orders" at bounding box center [83, 191] width 91 height 14
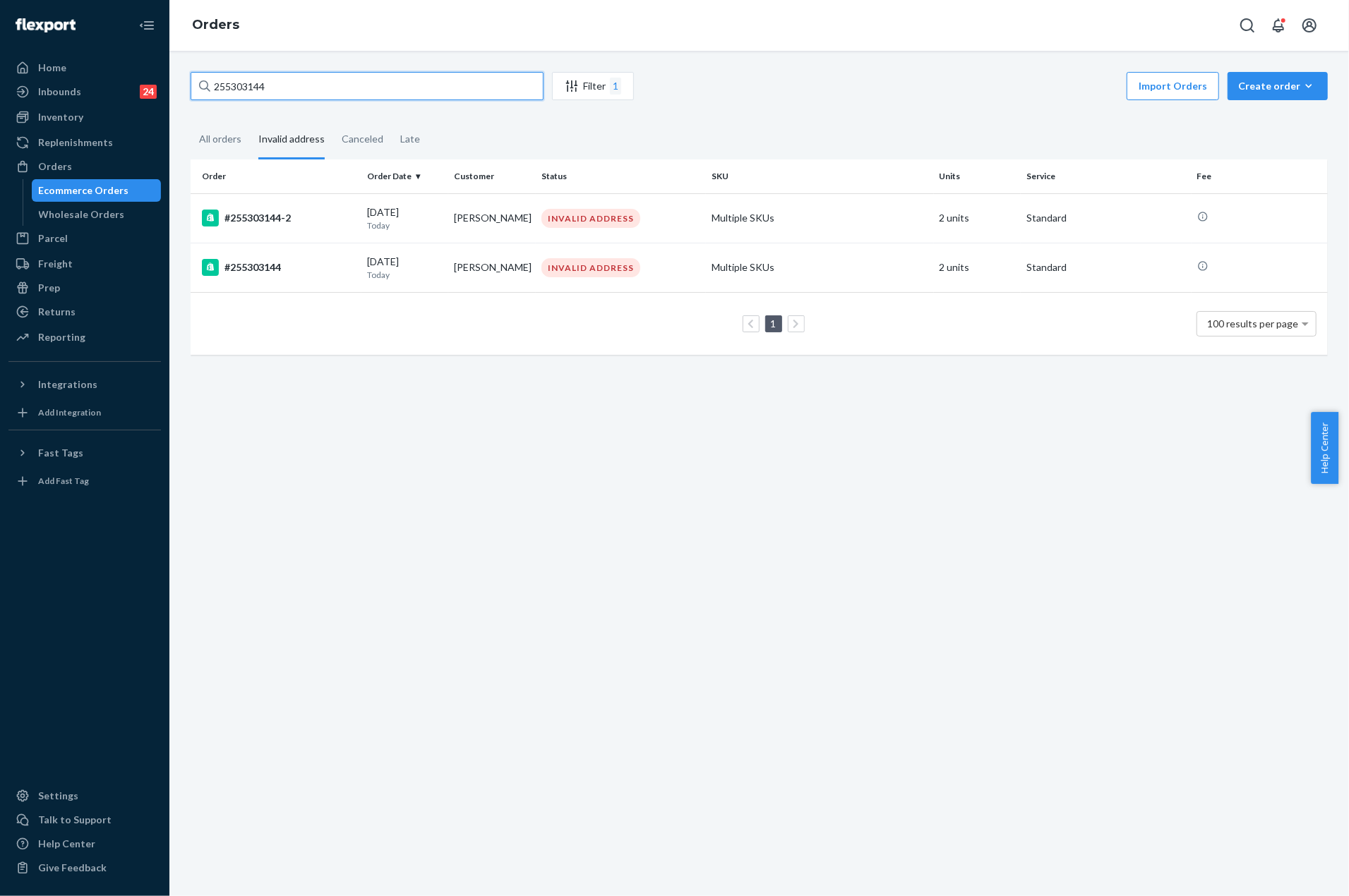
click at [317, 91] on input "255303144" at bounding box center [367, 86] width 353 height 28
click at [287, 204] on td "#255303144-2" at bounding box center [276, 218] width 171 height 50
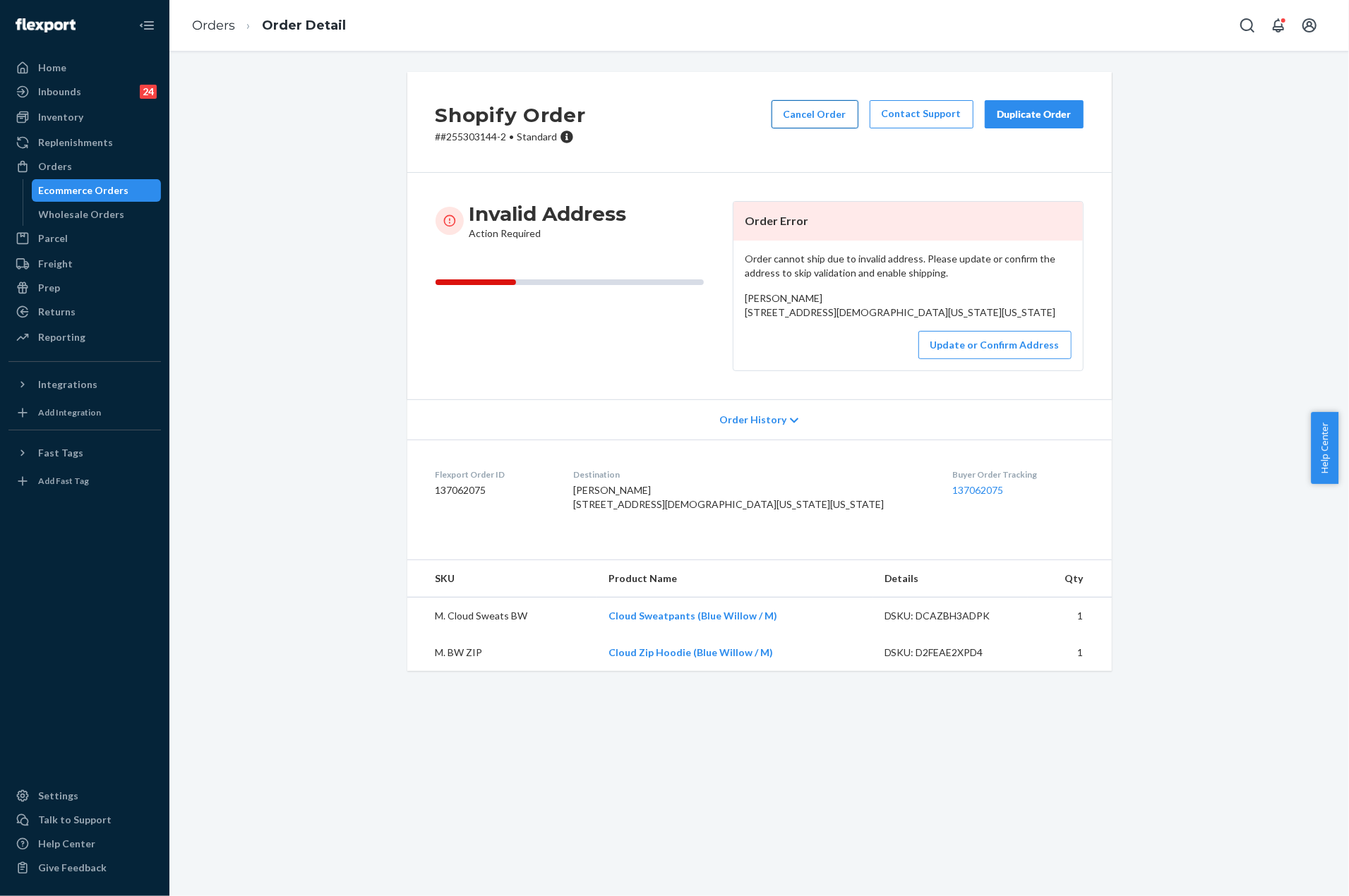
click at [803, 118] on button "Cancel Order" at bounding box center [815, 114] width 87 height 28
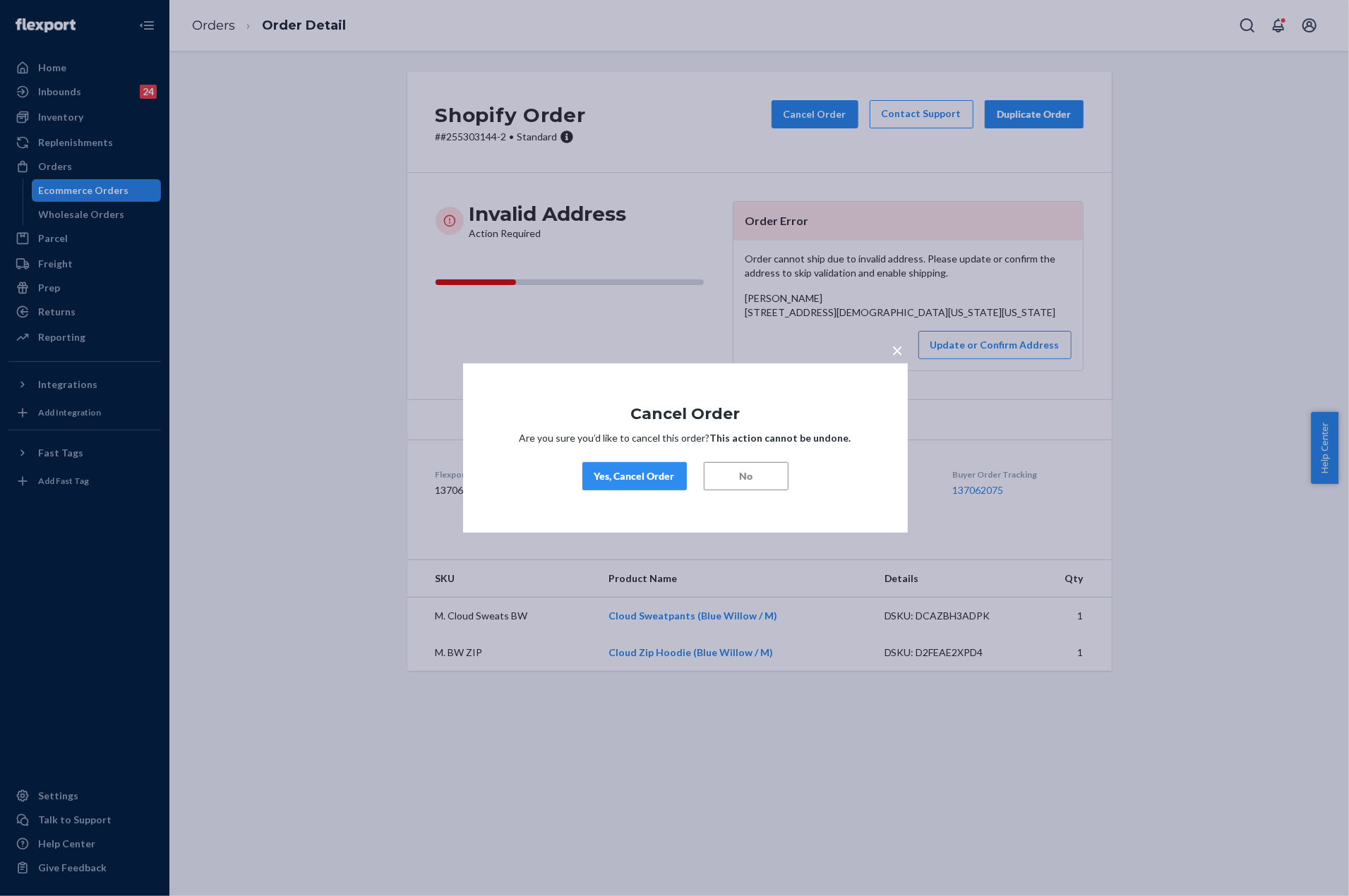
click at [646, 467] on button "Yes, Cancel Order" at bounding box center [635, 476] width 105 height 28
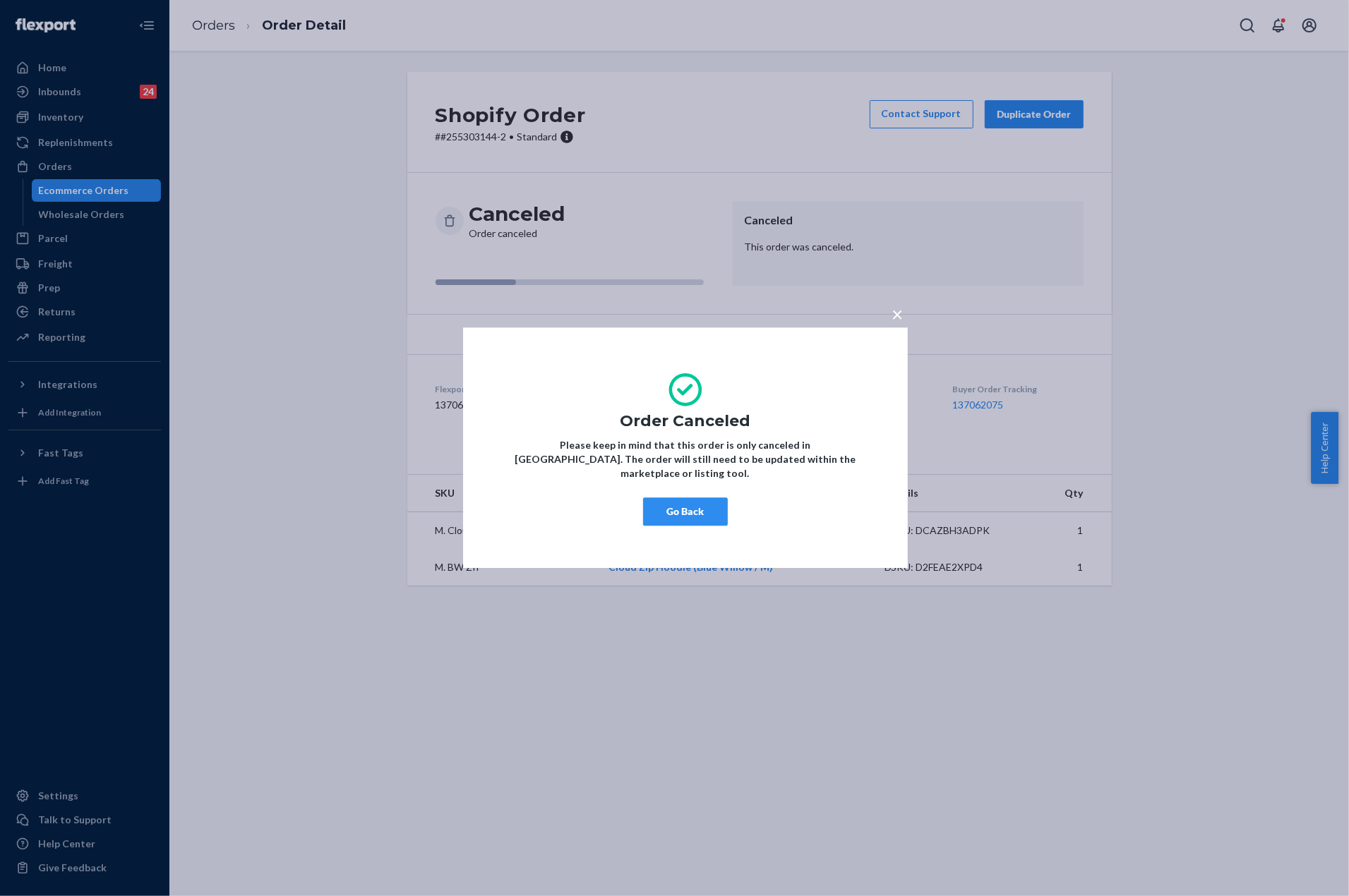
click at [475, 154] on div "× Order Canceled Please keep in mind that this order is only canceled in [GEOGR…" at bounding box center [674, 448] width 1349 height 896
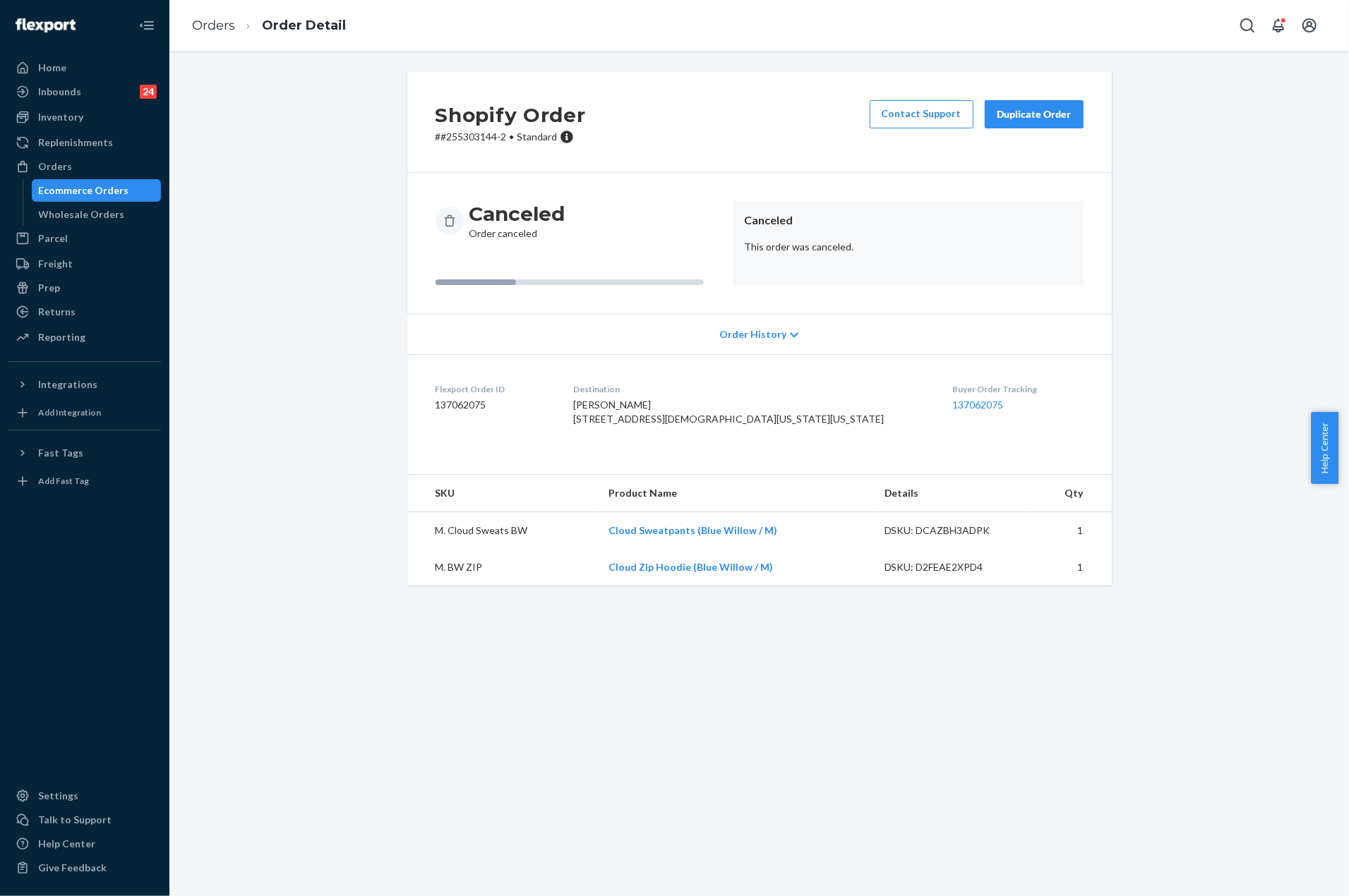
click at [109, 194] on div "Ecommerce Orders" at bounding box center [83, 191] width 91 height 14
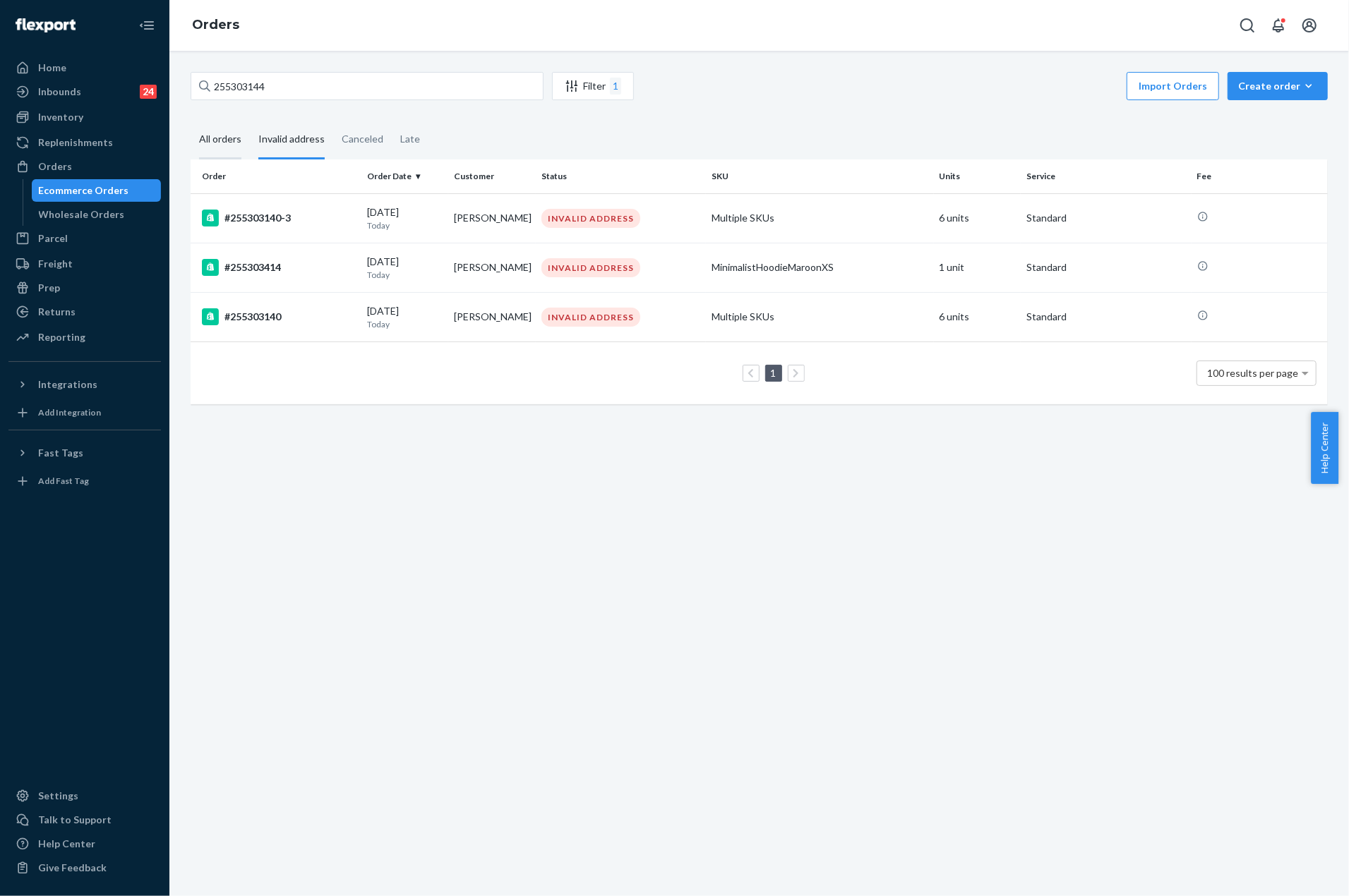
click at [230, 142] on div "All orders" at bounding box center [221, 139] width 43 height 39
click at [191, 120] on input "All orders" at bounding box center [191, 120] width 0 height 0
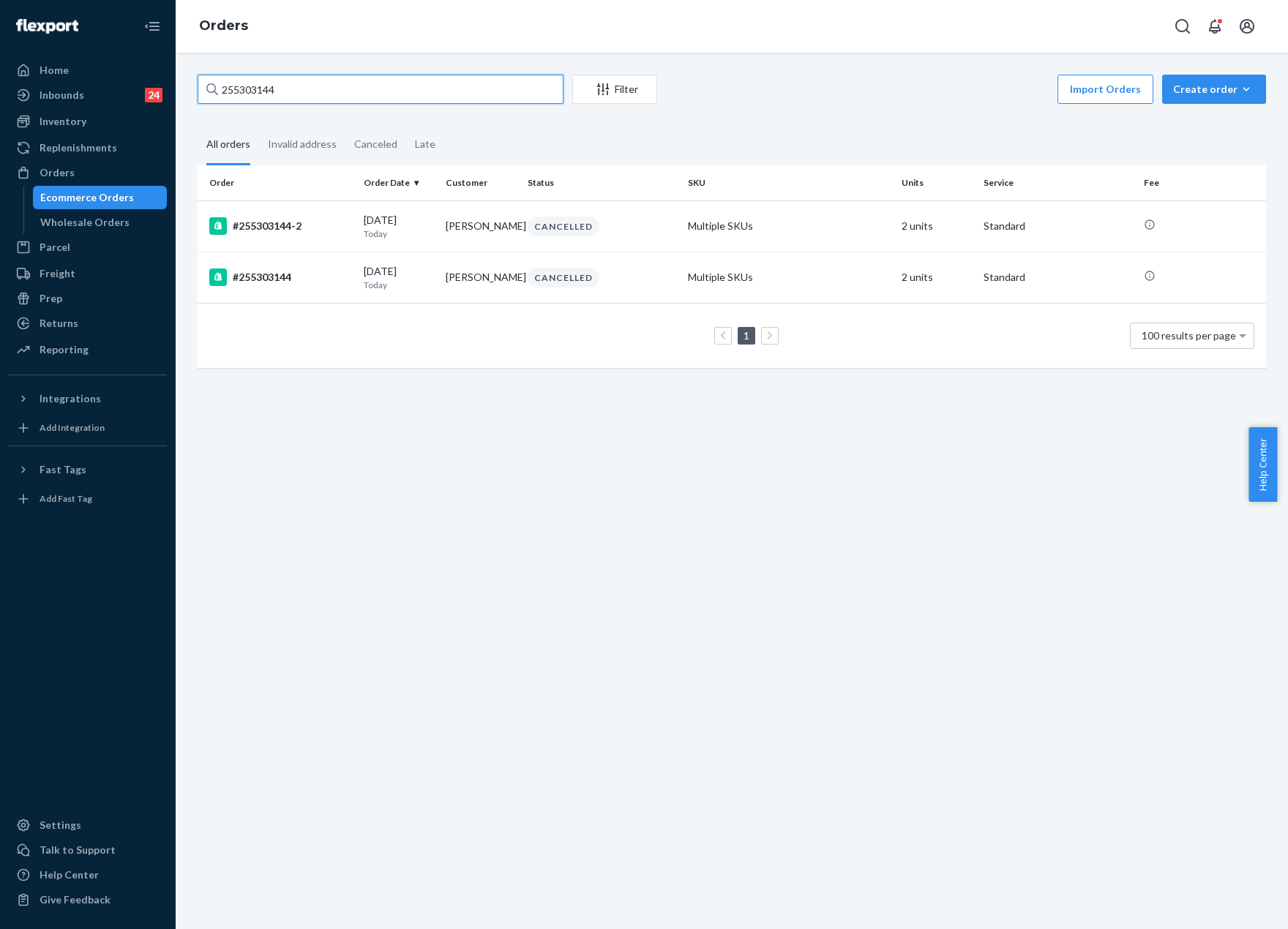
click at [380, 92] on input "255303144" at bounding box center [380, 89] width 366 height 29
click at [382, 92] on input "255303144" at bounding box center [380, 89] width 366 height 29
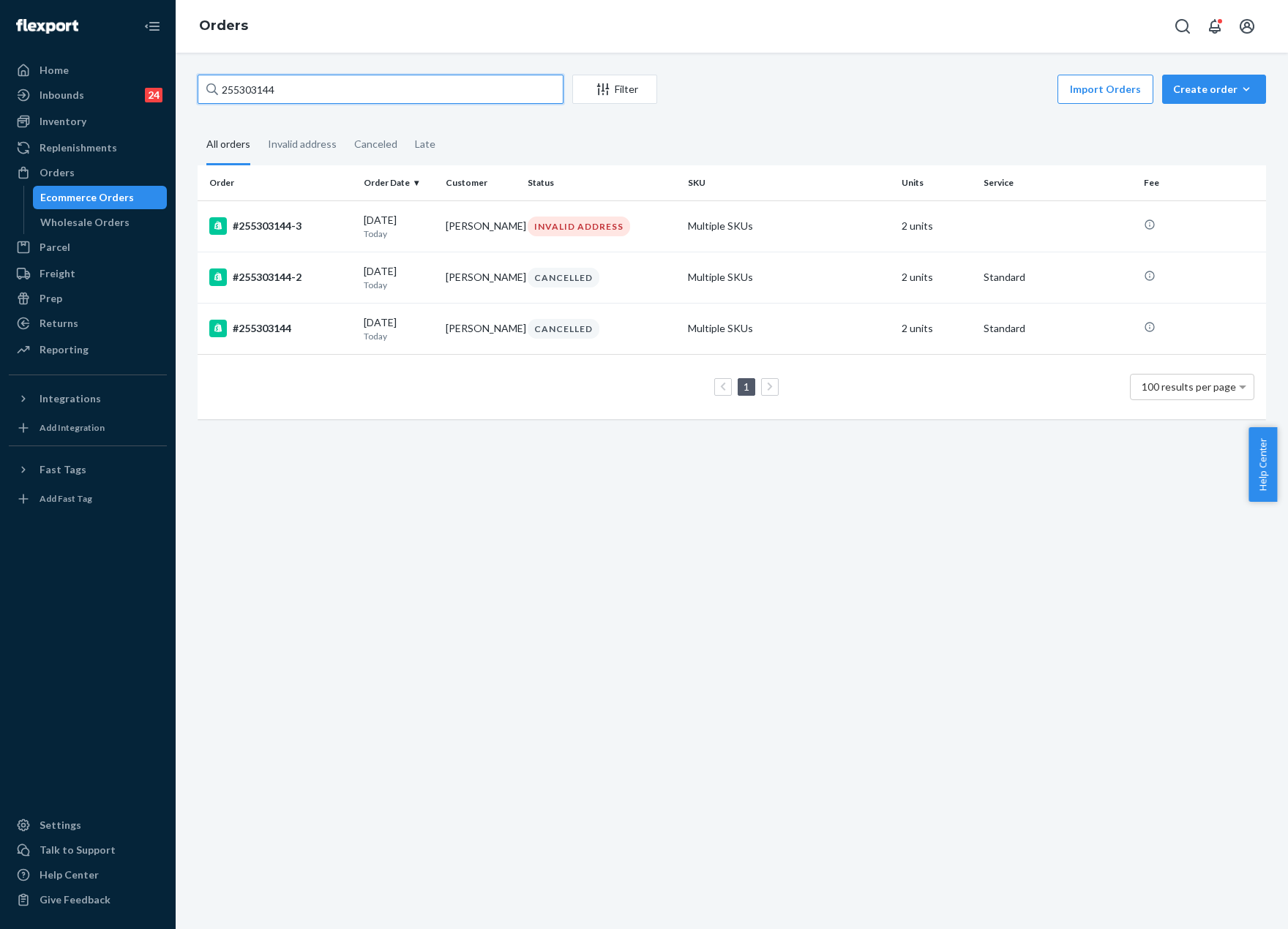
click at [283, 90] on input "255303144" at bounding box center [380, 89] width 366 height 29
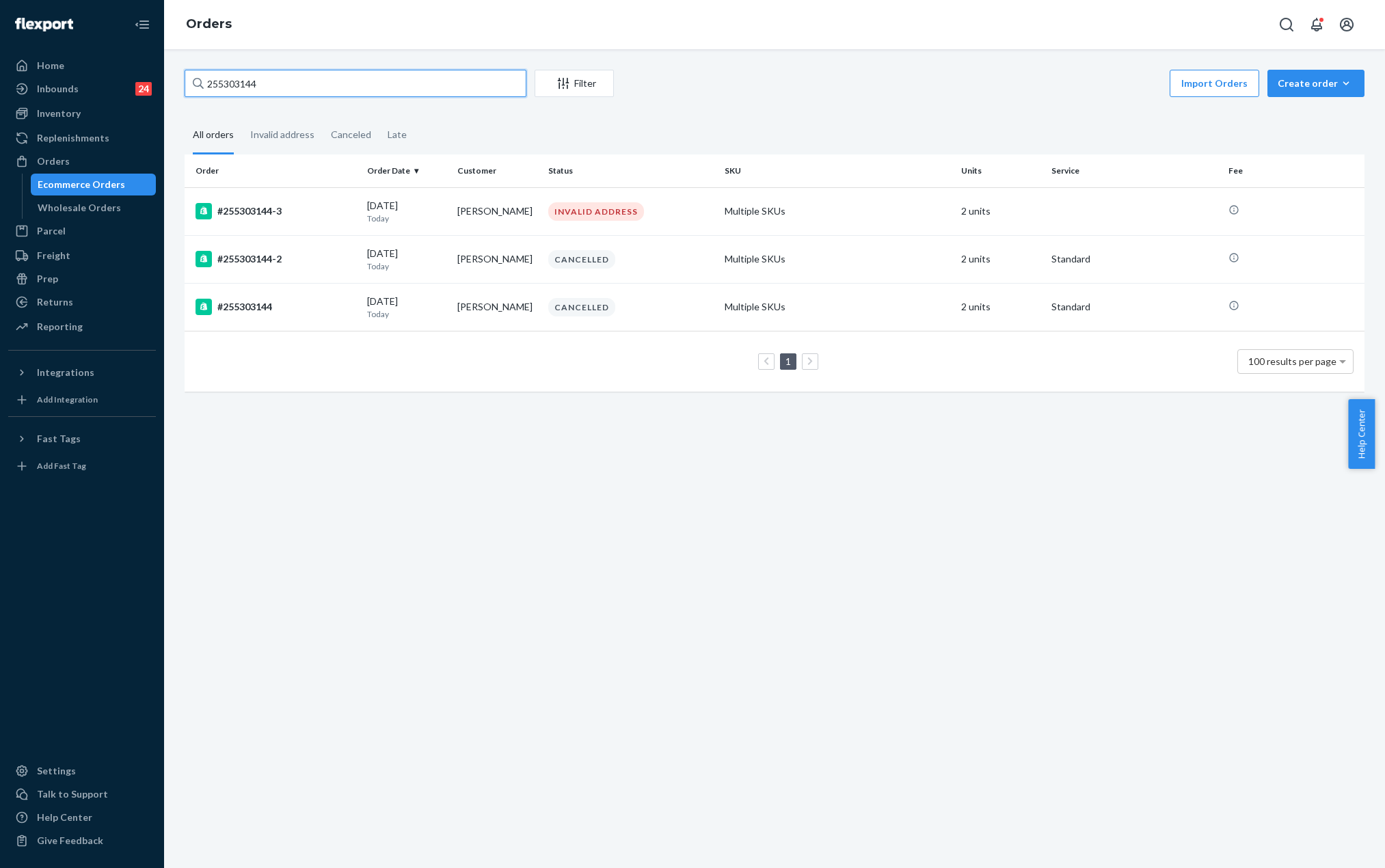
drag, startPoint x: 273, startPoint y: 88, endPoint x: 220, endPoint y: 90, distance: 53.0
click at [220, 90] on input "255303144" at bounding box center [355, 83] width 342 height 27
paste input "130877"
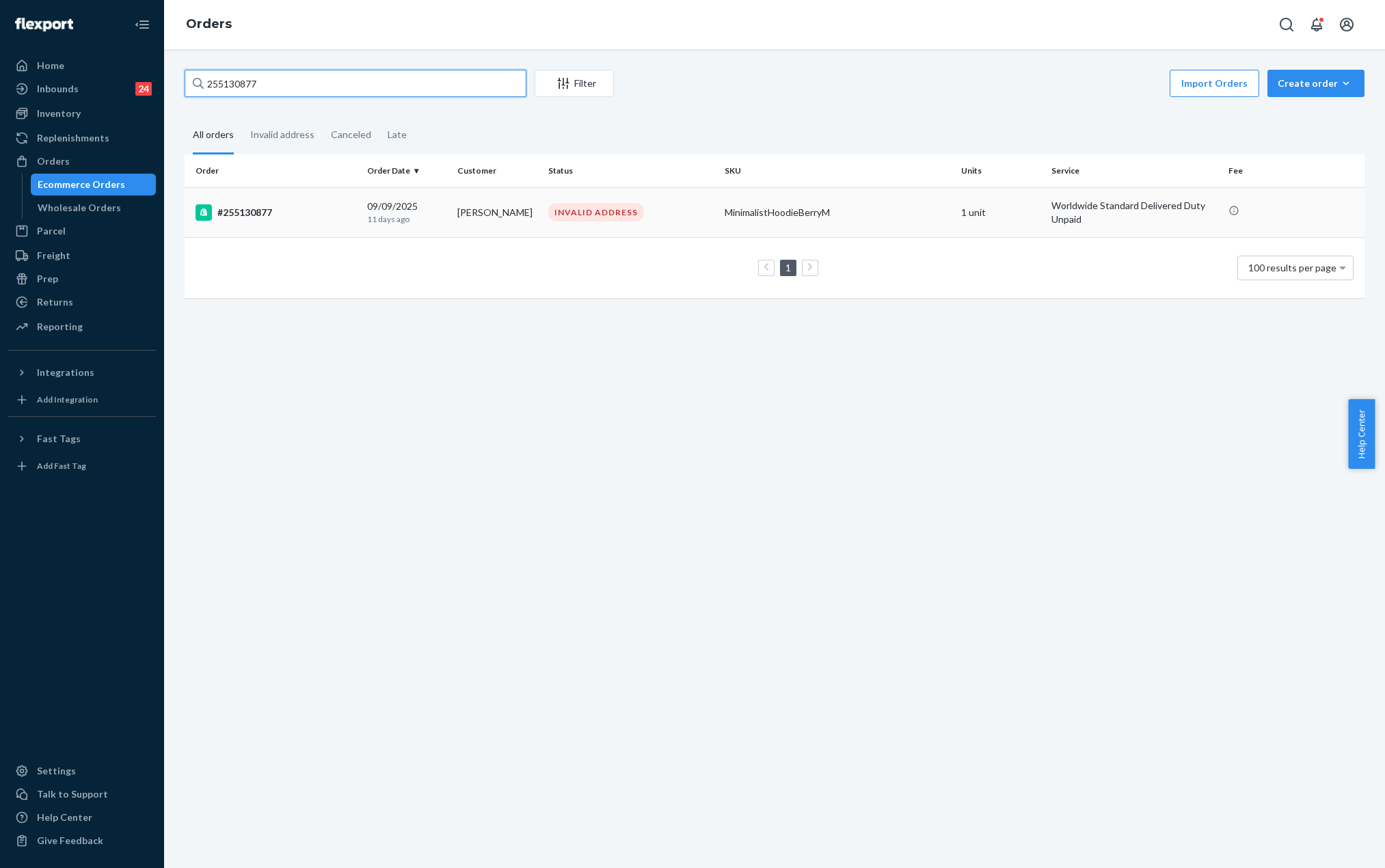
type input "255130877"
click at [268, 214] on div "#255130877" at bounding box center [275, 213] width 161 height 17
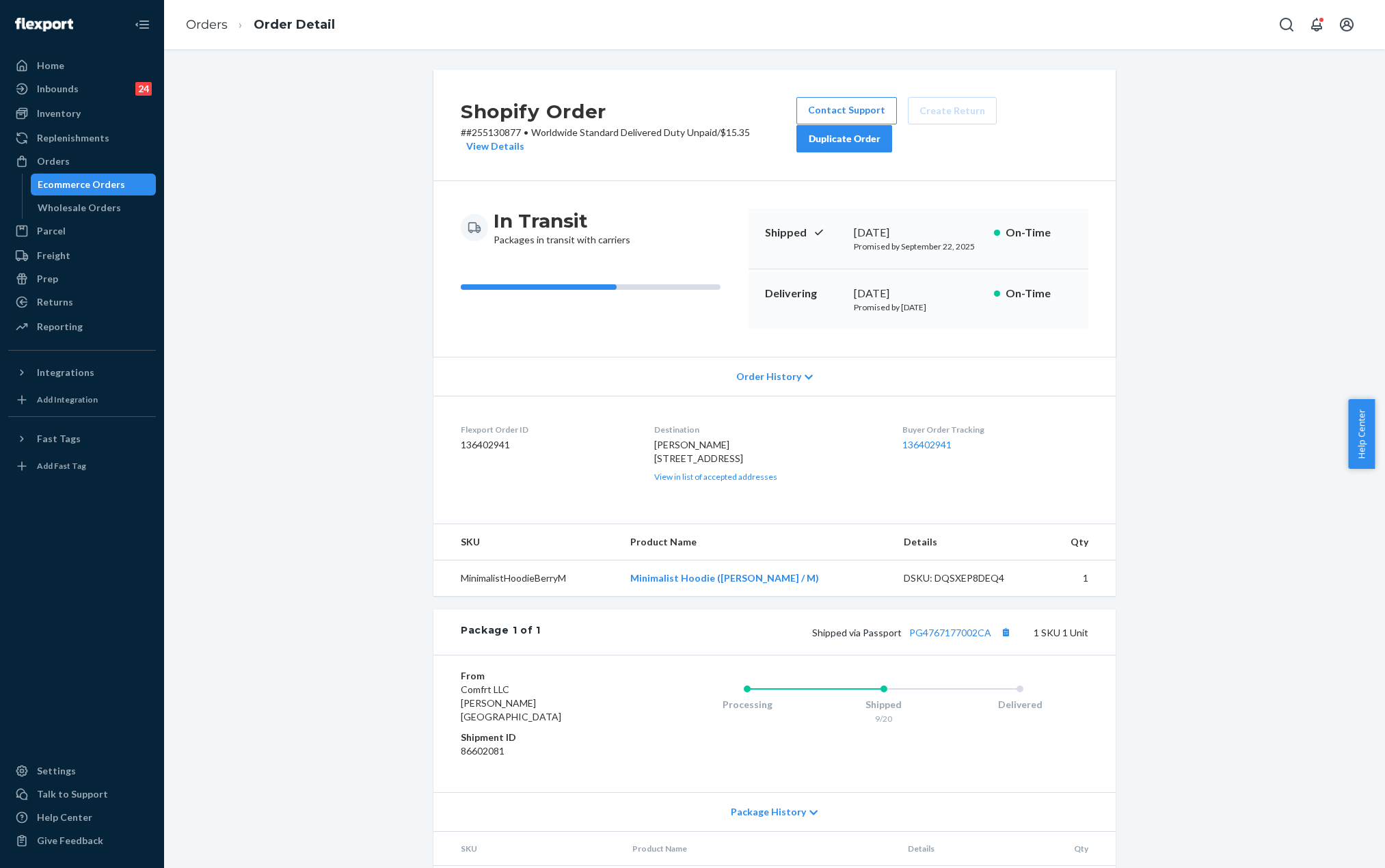
click at [376, 214] on div "Shopify Order # #255130877 • Worldwide Standard Delivered Duty Unpaid / $15.35 …" at bounding box center [775, 493] width 1200 height 848
click at [123, 180] on div "Ecommerce Orders" at bounding box center [93, 184] width 123 height 19
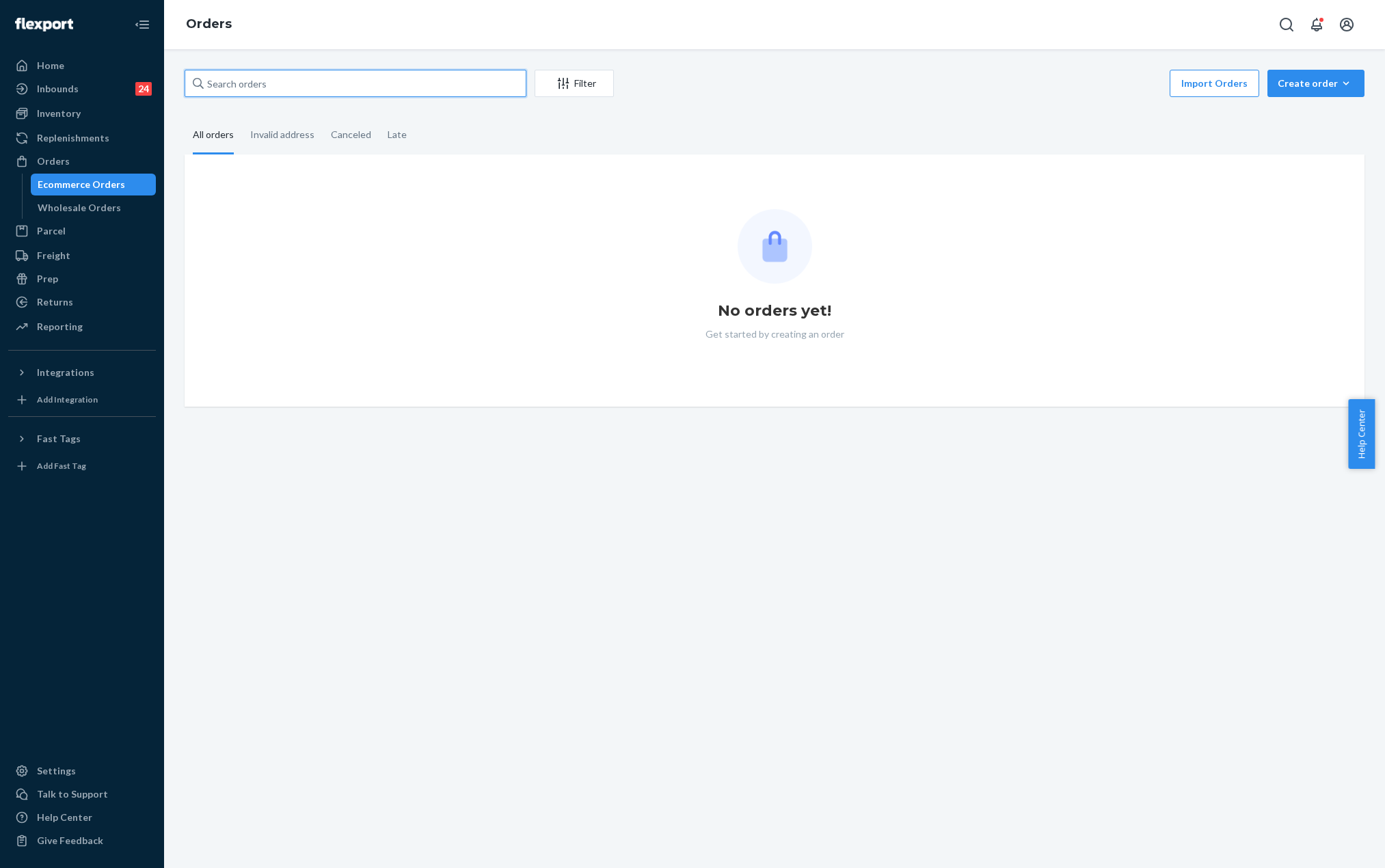
click at [268, 83] on input "text" at bounding box center [355, 83] width 342 height 27
click at [268, 82] on input "text" at bounding box center [355, 83] width 342 height 27
paste input "#255130891"
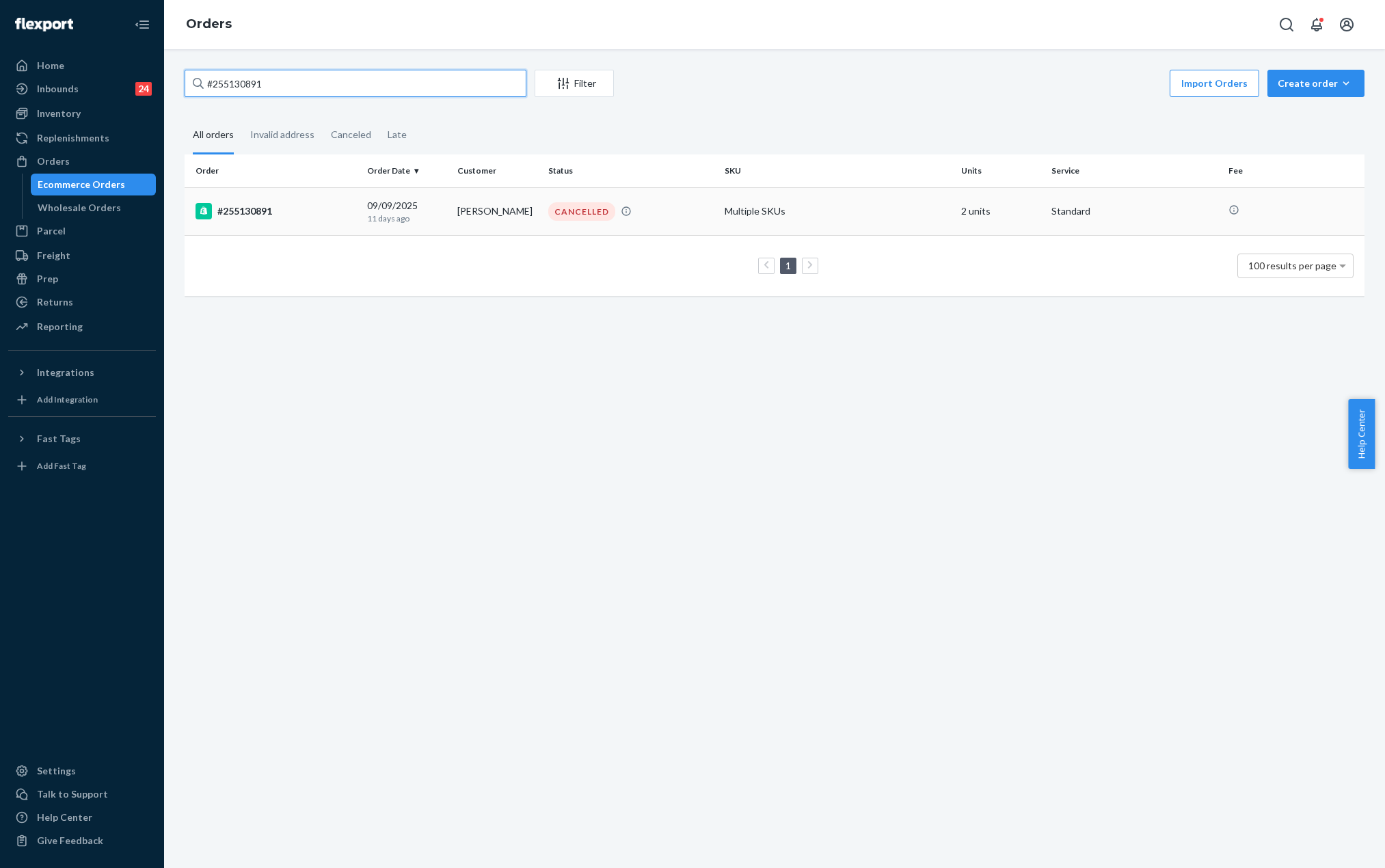
type input "#255130891"
click at [246, 208] on div "#255130891" at bounding box center [275, 211] width 161 height 17
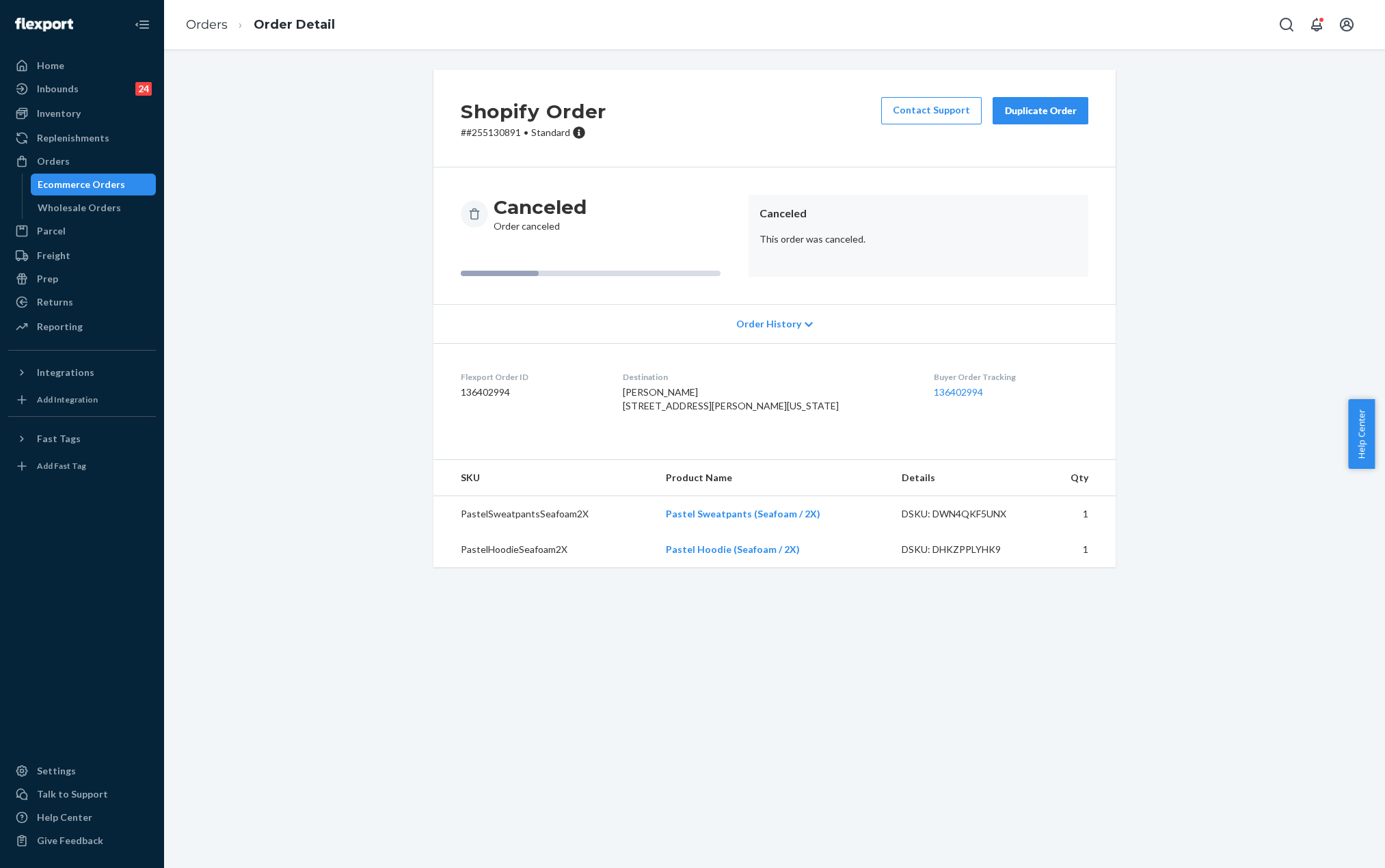
click at [81, 175] on div "Ecommerce Orders" at bounding box center [93, 184] width 123 height 19
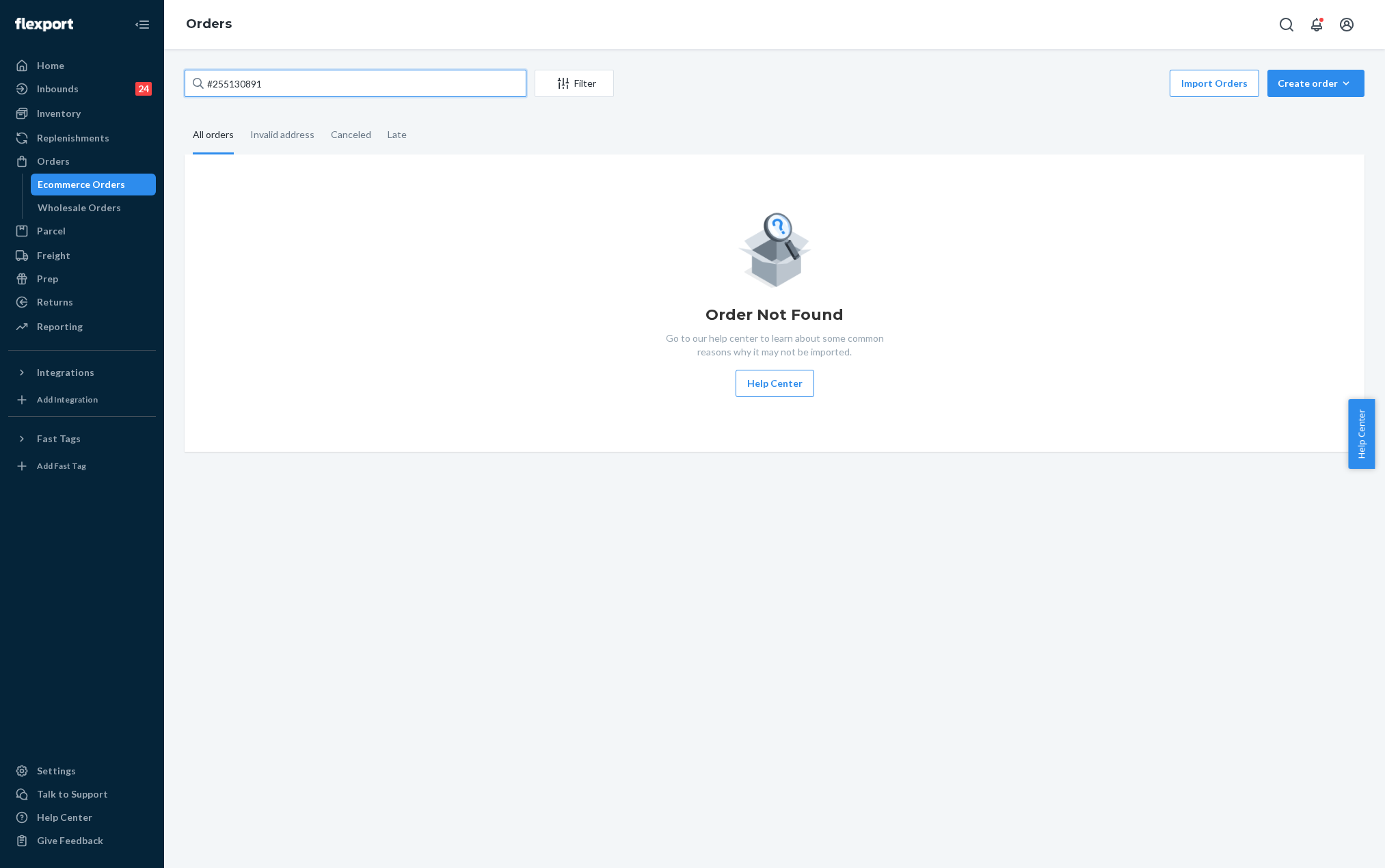
click at [262, 92] on input "#255130891" at bounding box center [355, 83] width 342 height 27
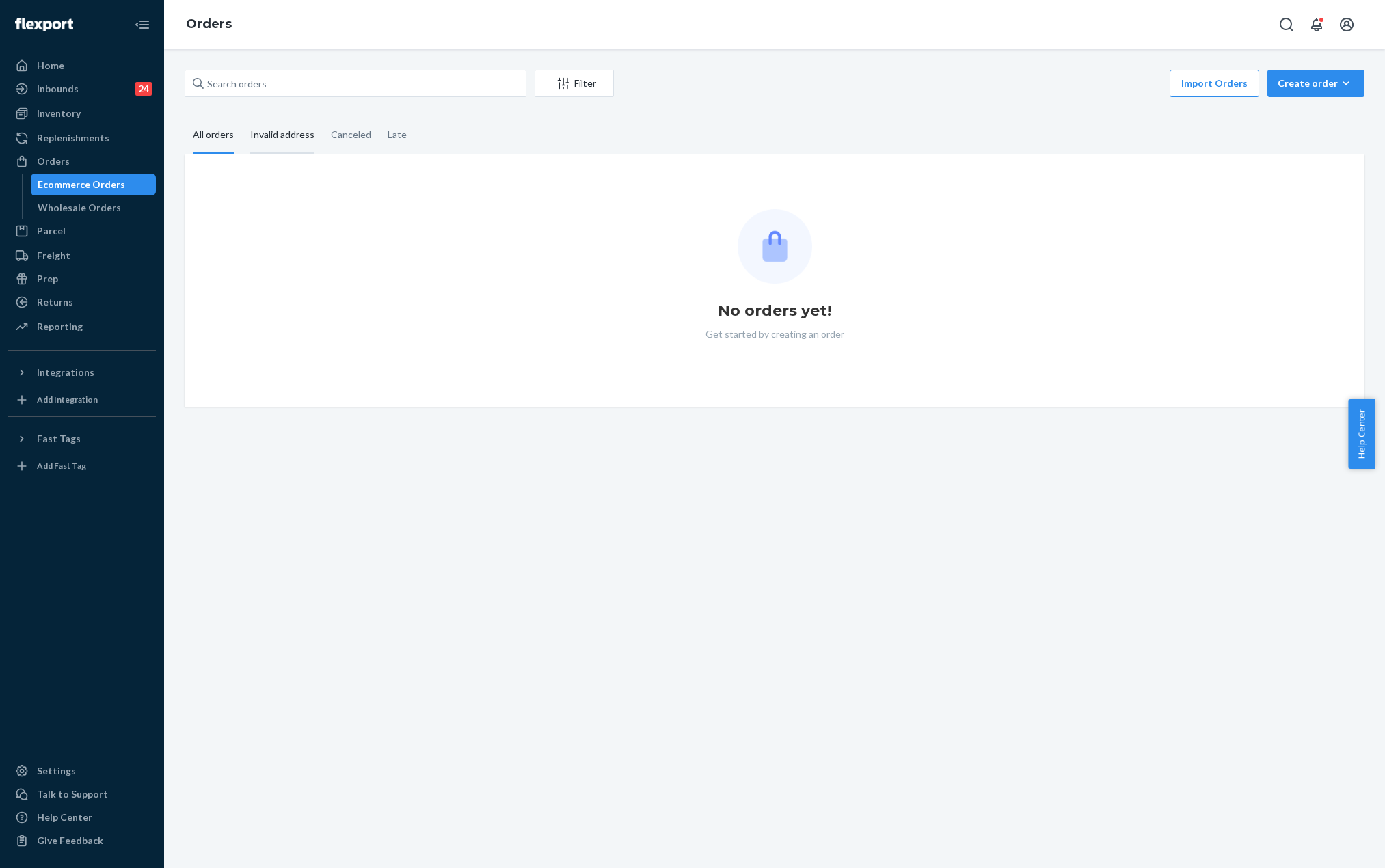
click at [279, 133] on div "Invalid address" at bounding box center [282, 135] width 64 height 37
click at [242, 117] on input "Invalid address" at bounding box center [242, 117] width 0 height 0
click at [545, 63] on div "Filter 1 Import Orders Create order Ecommerce order Removal order All orders In…" at bounding box center [774, 459] width 1221 height 819
click at [551, 70] on button "Filter 1" at bounding box center [574, 83] width 79 height 27
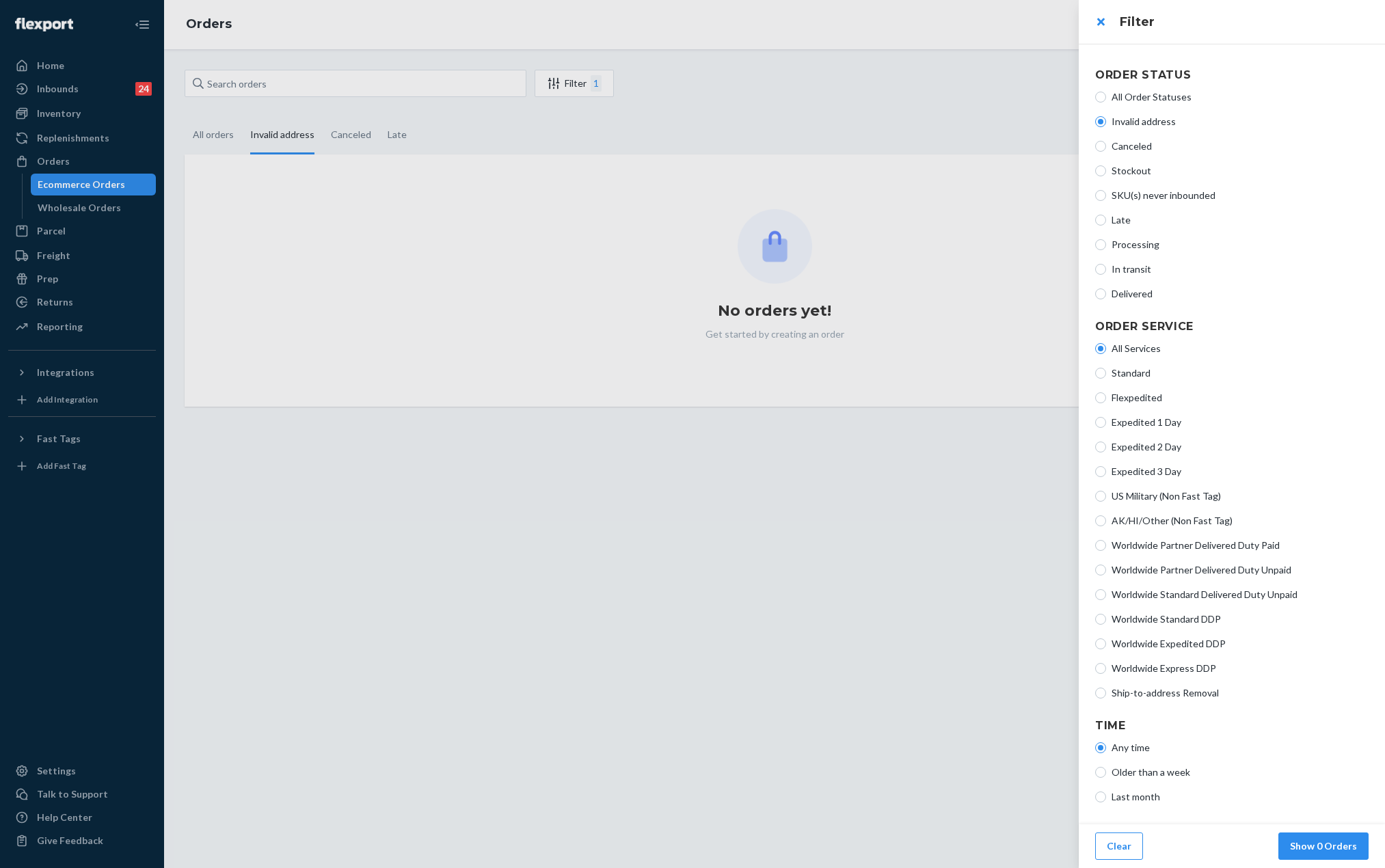
click at [487, 535] on div at bounding box center [692, 434] width 1385 height 868
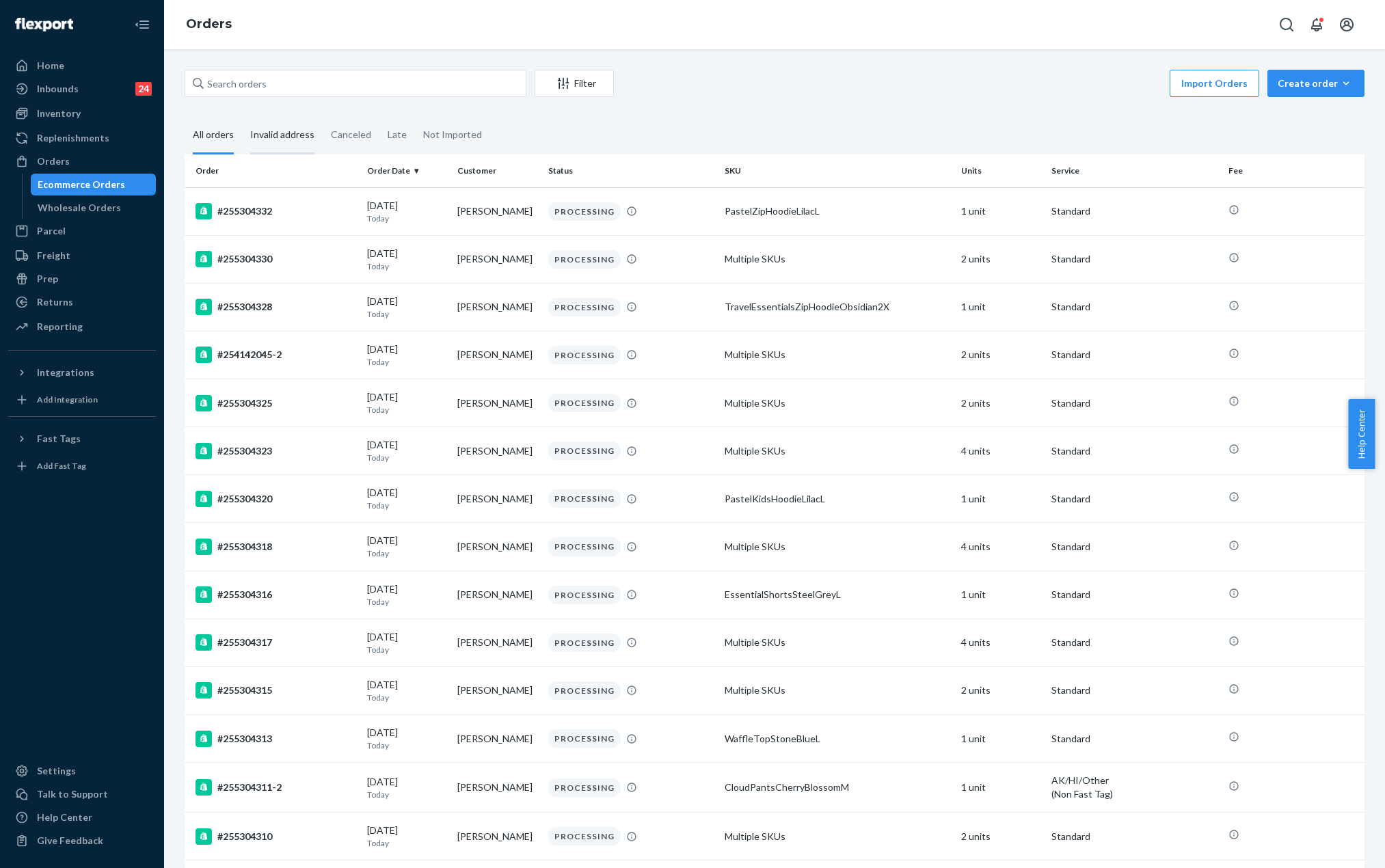
click at [268, 130] on div "Invalid address" at bounding box center [282, 135] width 64 height 37
click at [242, 117] on input "Invalid address" at bounding box center [242, 117] width 0 height 0
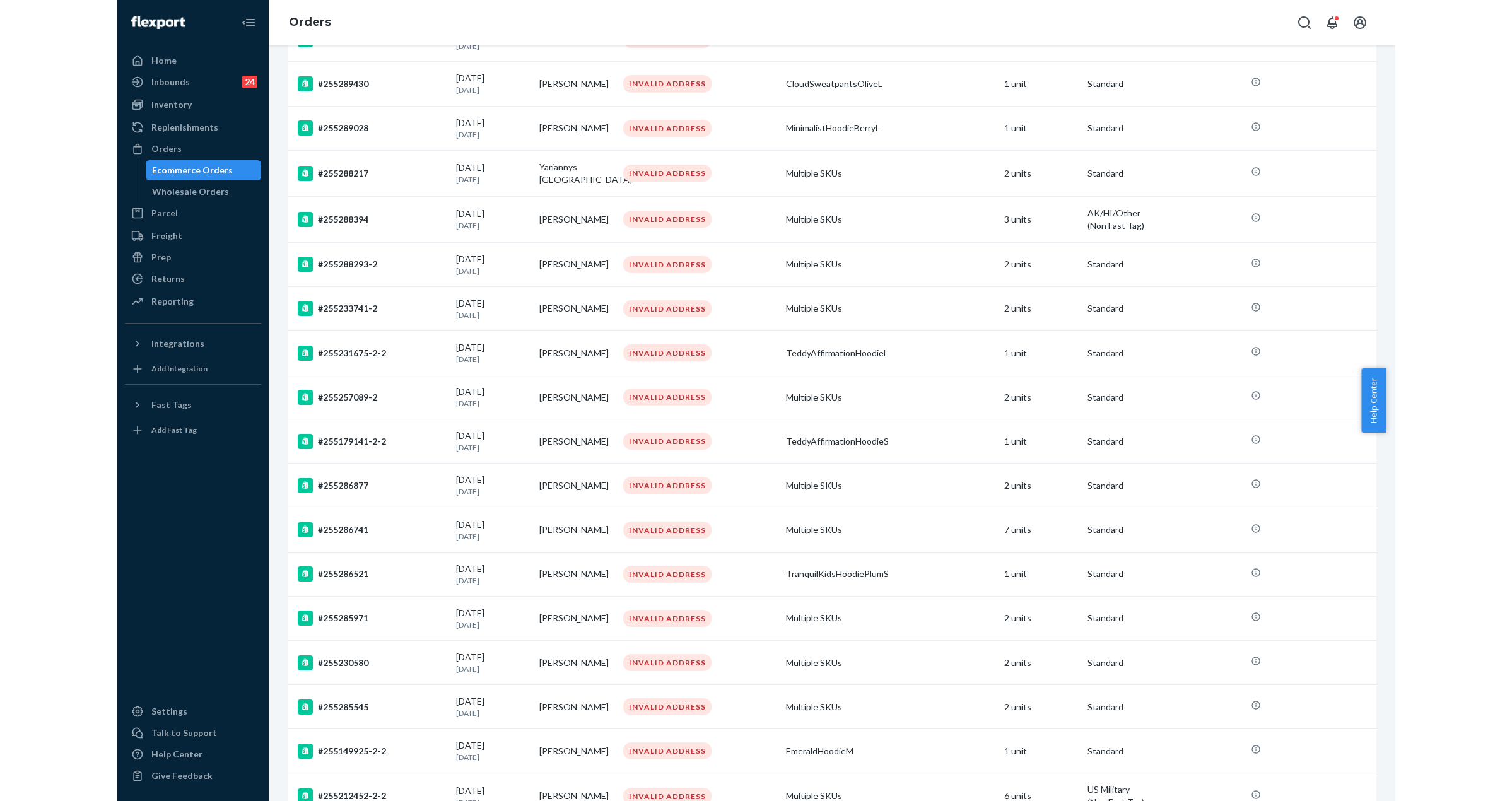
scroll to position [3899, 0]
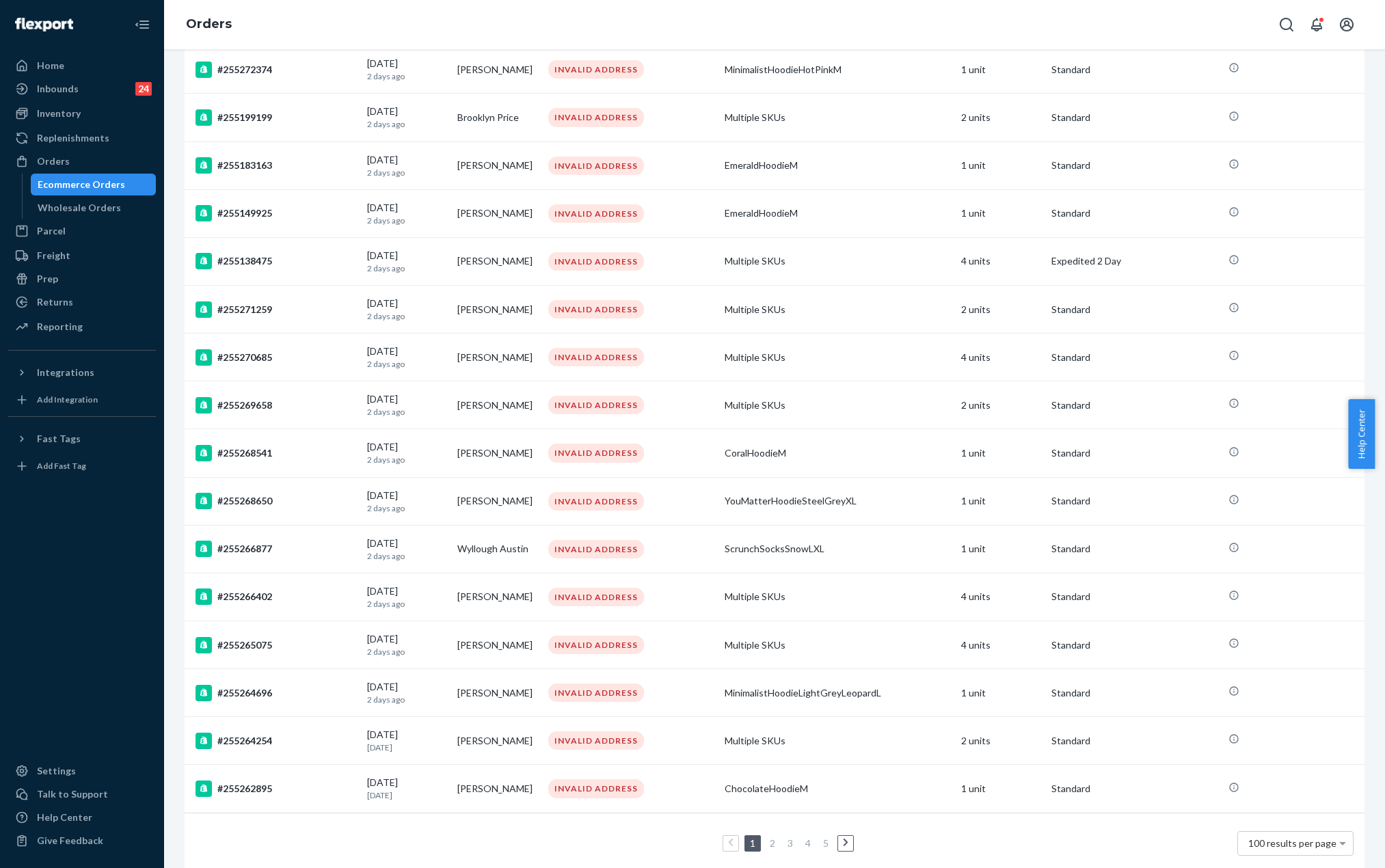
drag, startPoint x: 761, startPoint y: 175, endPoint x: 721, endPoint y: 605, distance: 431.9
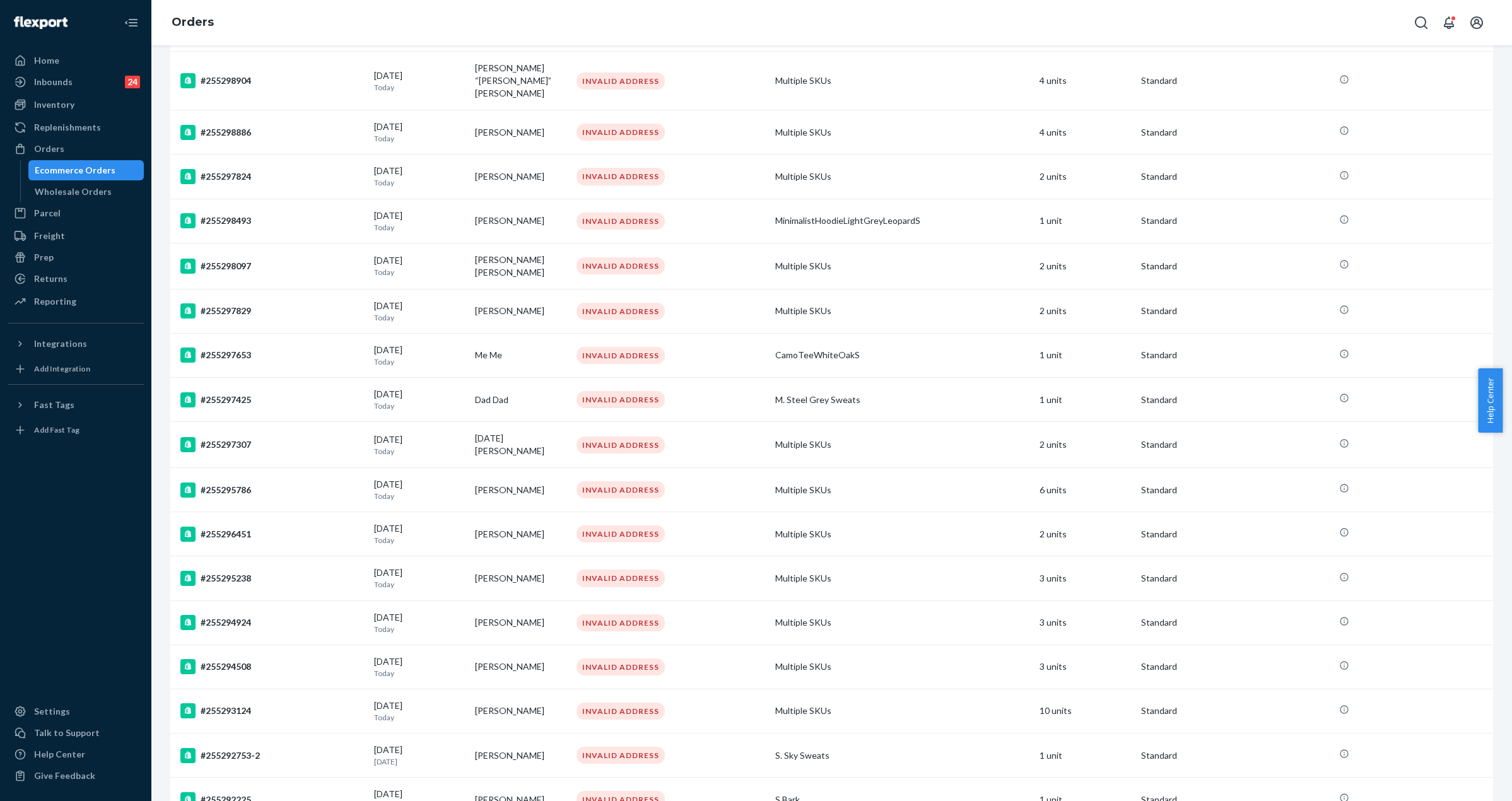
scroll to position [0, 0]
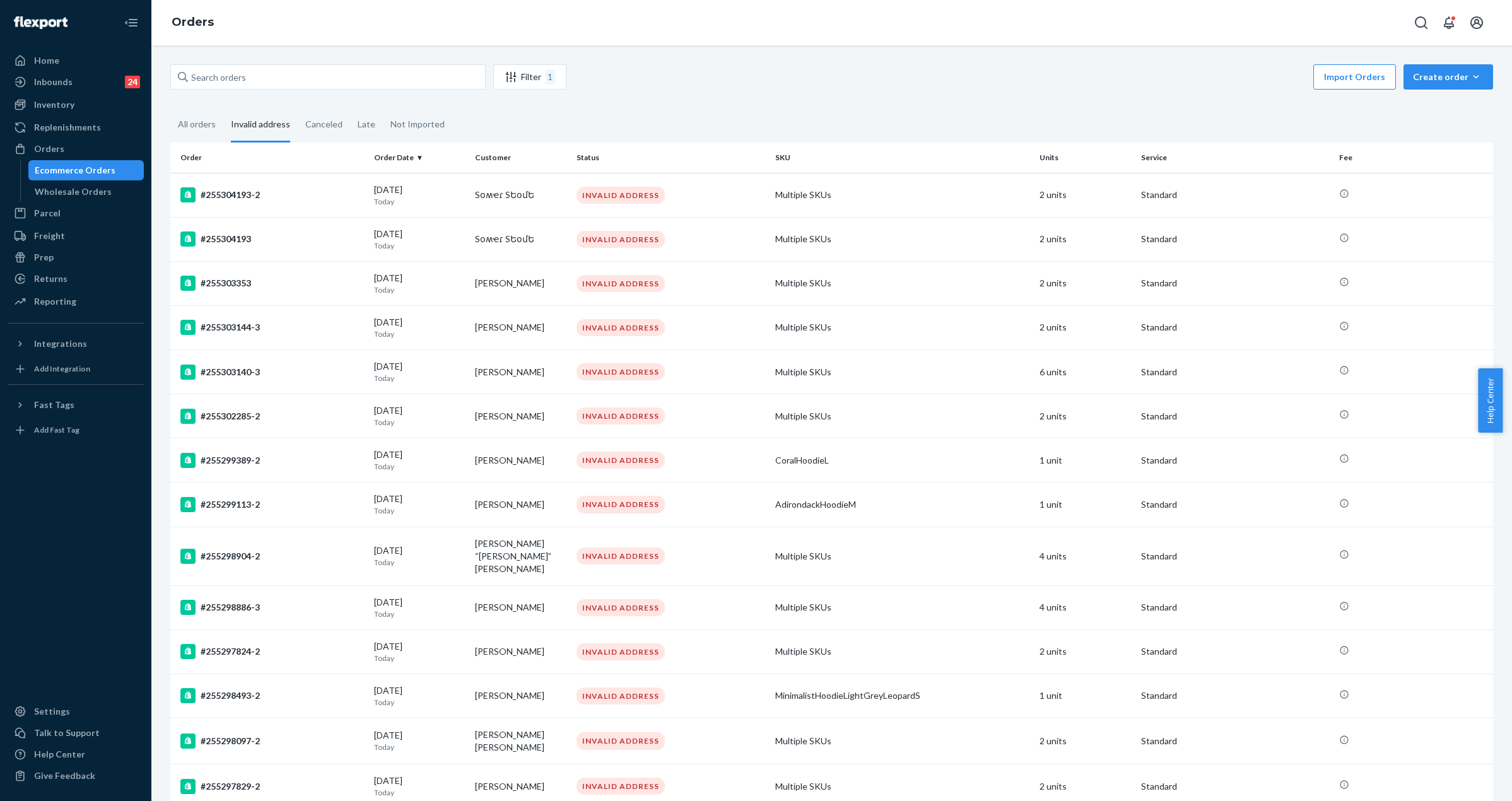
drag, startPoint x: 407, startPoint y: 444, endPoint x: 388, endPoint y: 21, distance: 423.4
click at [196, 125] on div "All orders" at bounding box center [197, 125] width 38 height 34
click at [170, 108] on input "All orders" at bounding box center [170, 108] width 0 height 0
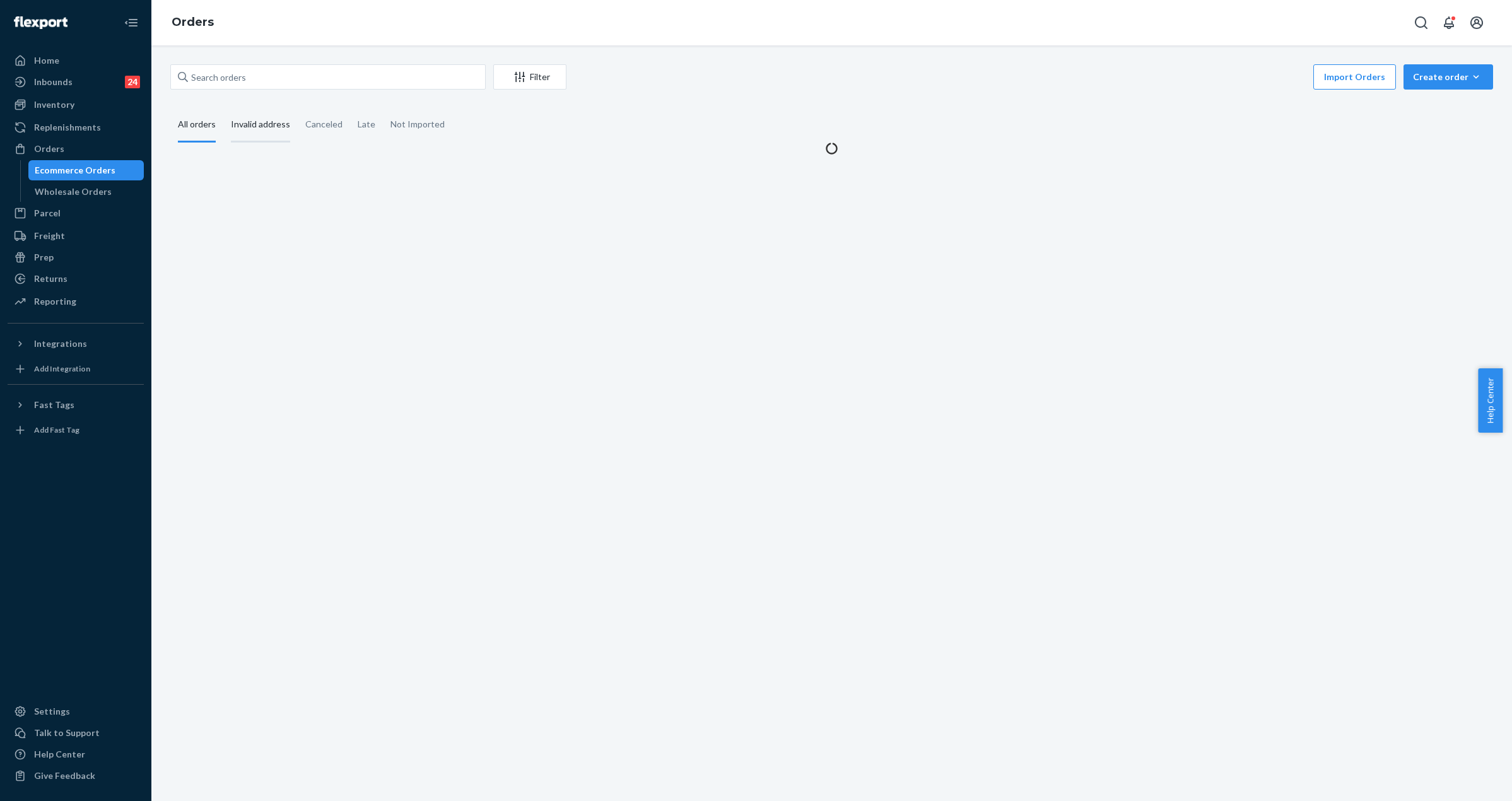
click at [248, 123] on div "Invalid address" at bounding box center [260, 125] width 59 height 34
click at [223, 108] on input "Invalid address" at bounding box center [223, 108] width 0 height 0
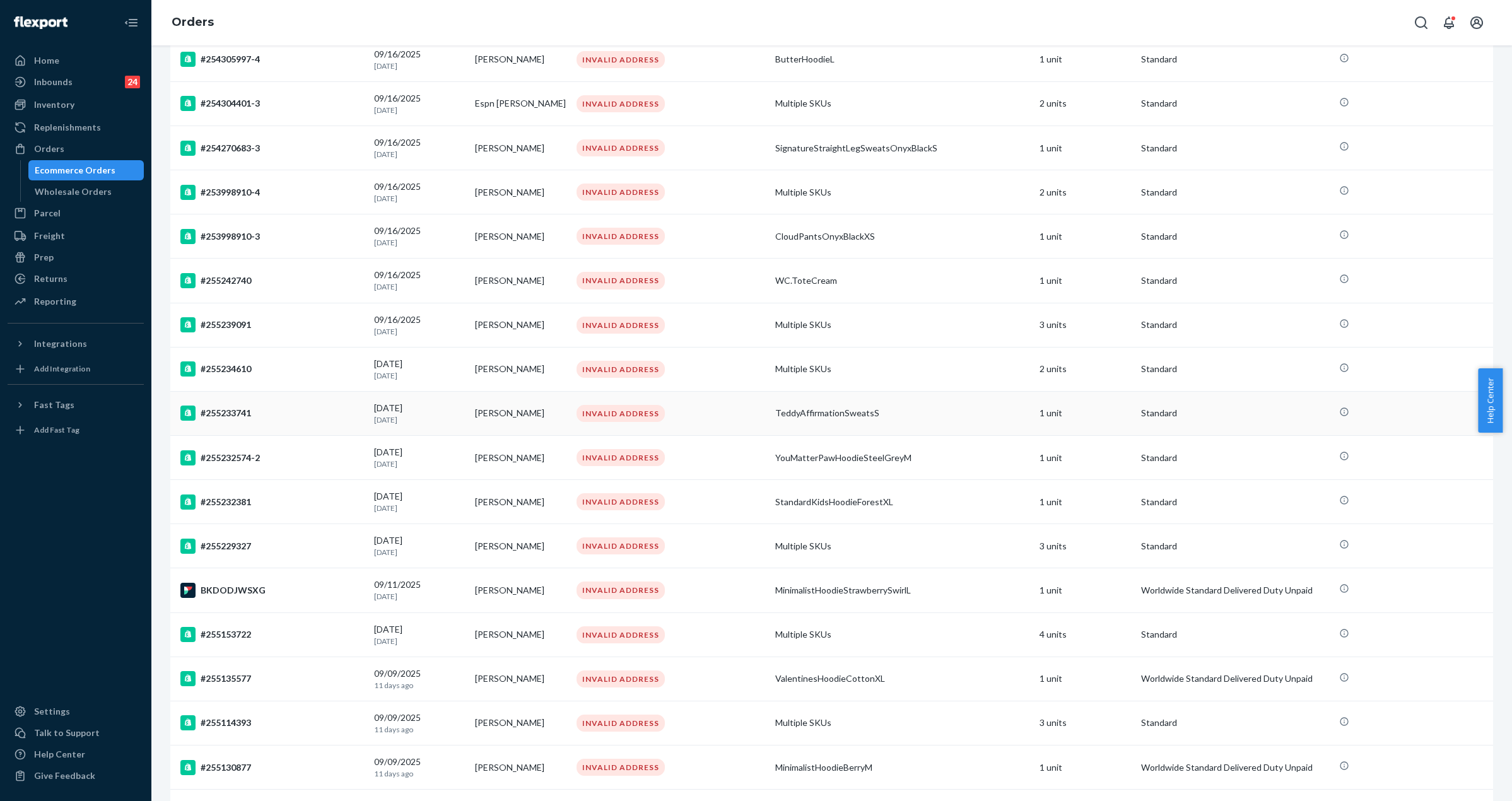
drag, startPoint x: 889, startPoint y: 155, endPoint x: 862, endPoint y: 259, distance: 107.4
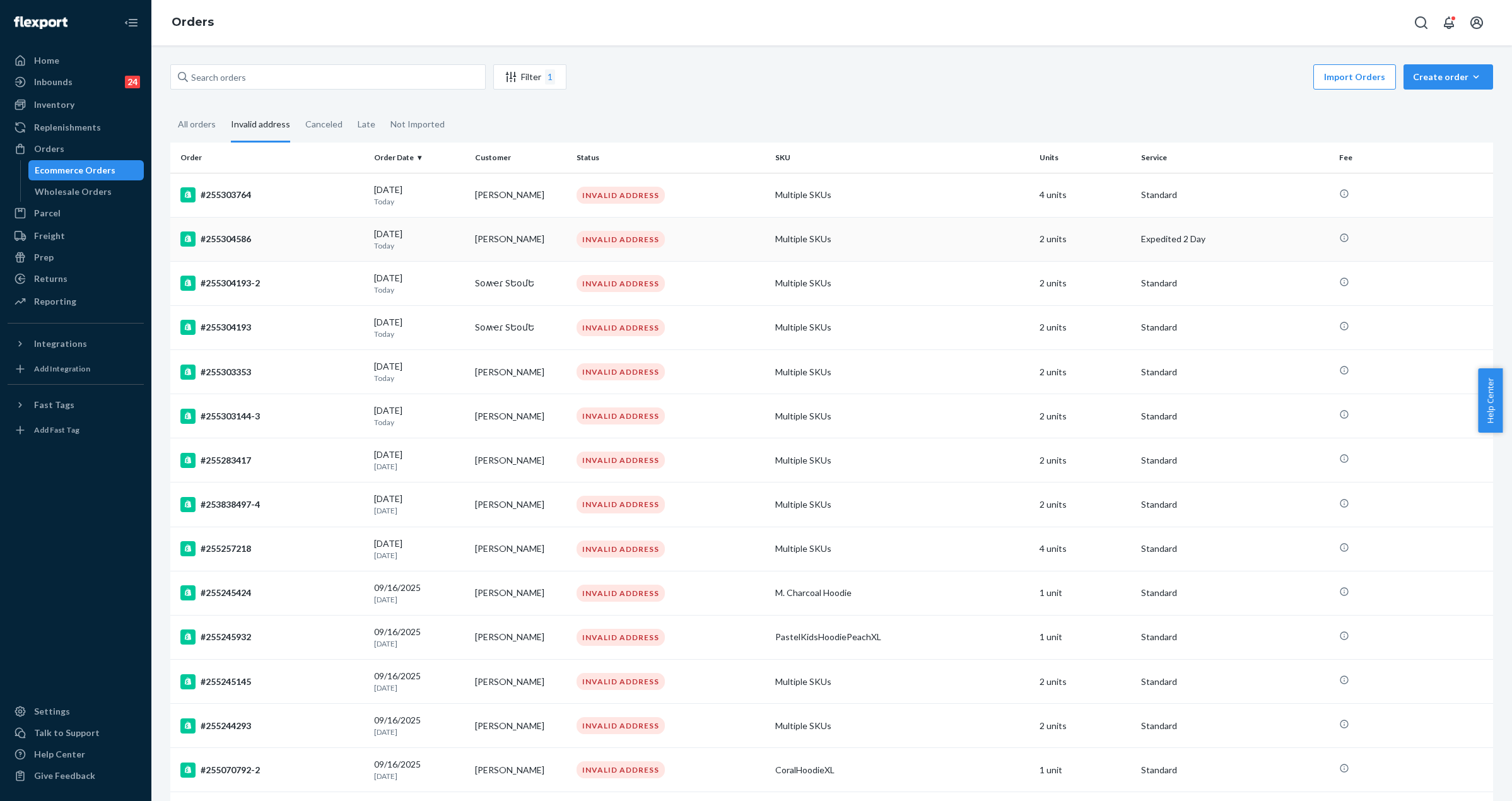
drag, startPoint x: 747, startPoint y: 755, endPoint x: 772, endPoint y: 235, distance: 520.6
click at [234, 74] on input "text" at bounding box center [328, 77] width 315 height 25
paste input "5281112"
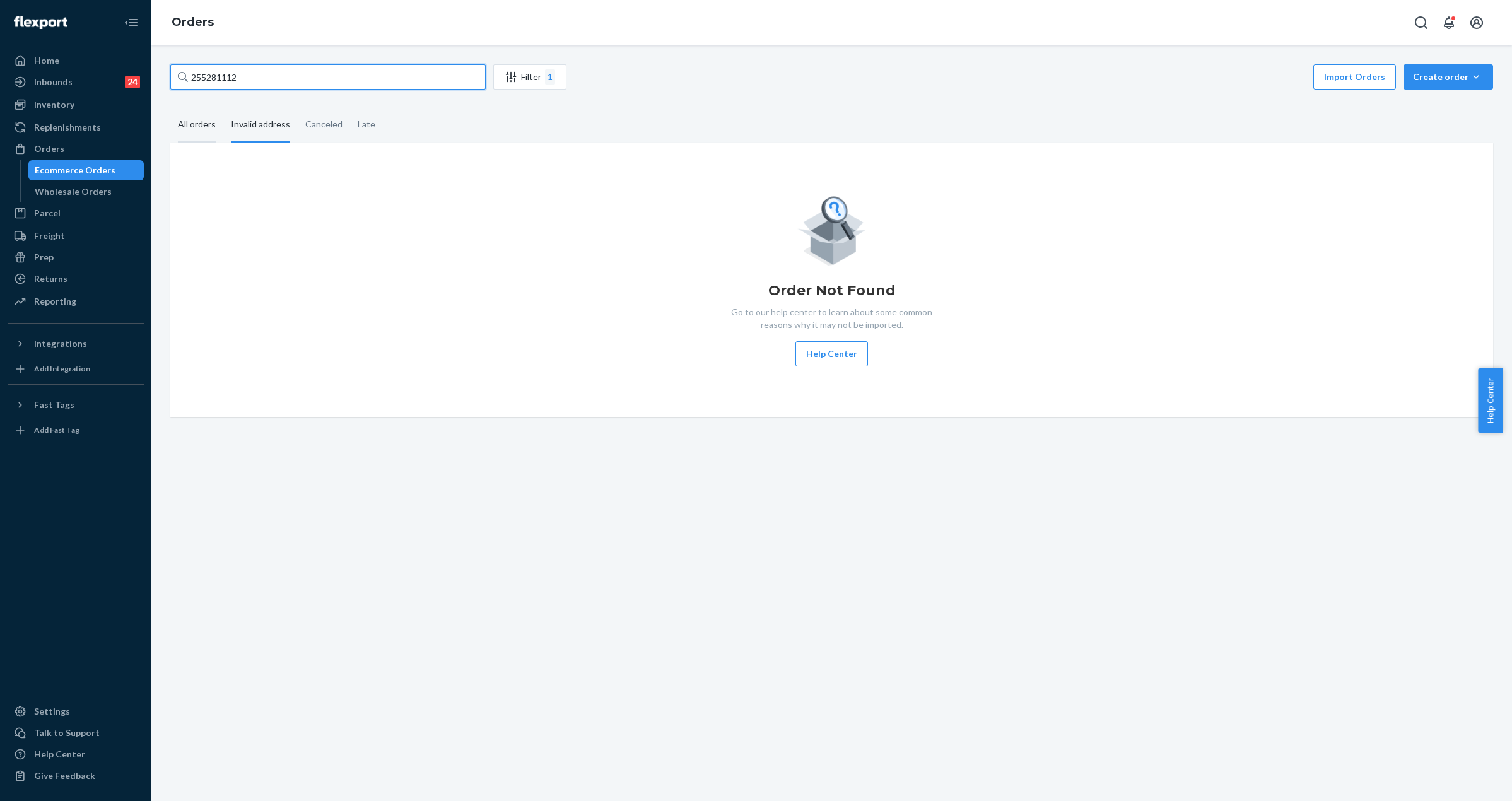
type input "255281112"
click at [198, 131] on div "All orders" at bounding box center [197, 125] width 38 height 34
click at [170, 108] on input "All orders" at bounding box center [170, 108] width 0 height 0
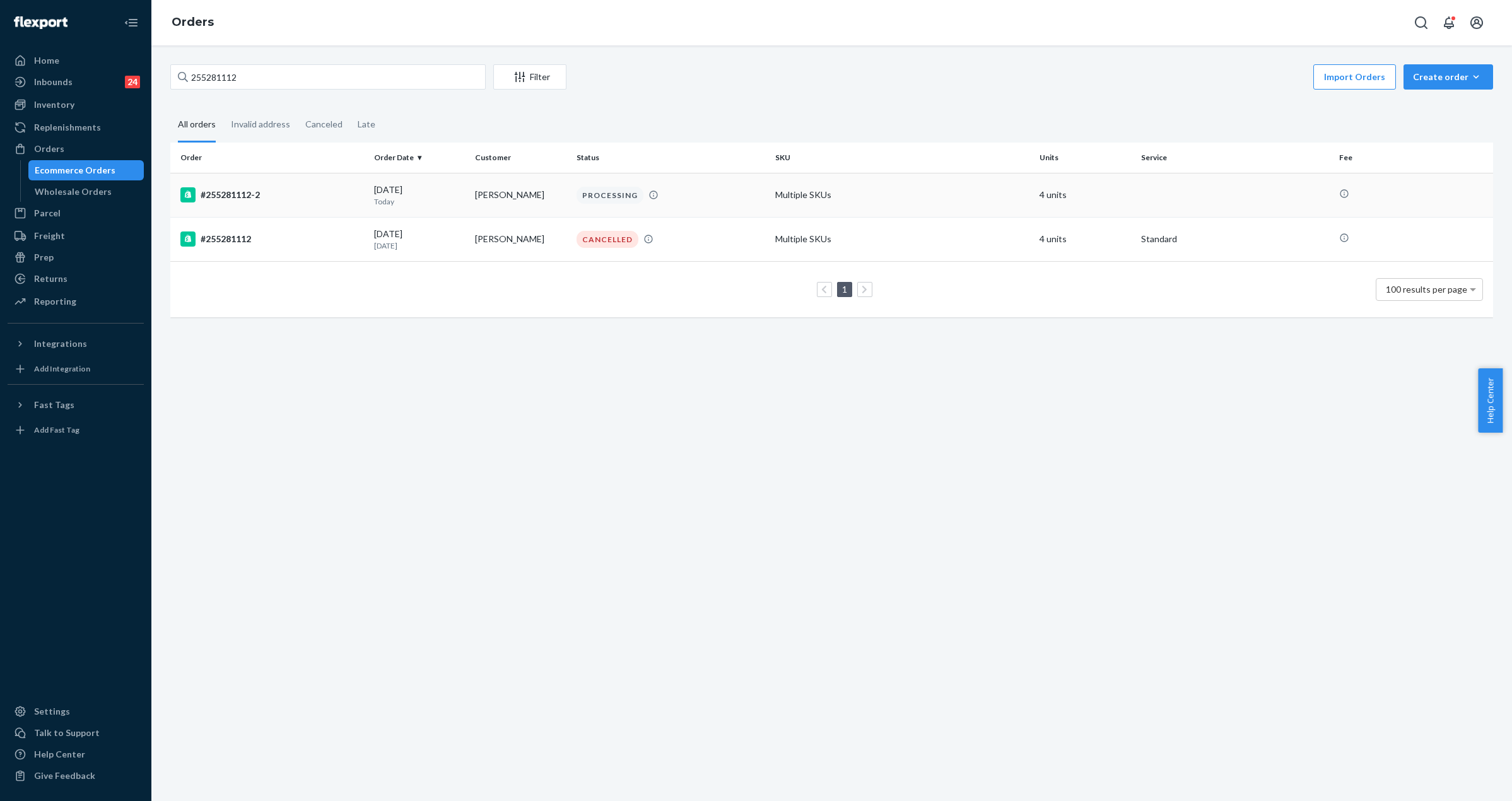
click at [244, 191] on div "#255281112-2" at bounding box center [272, 195] width 184 height 15
